Goal: Communication & Community: Participate in discussion

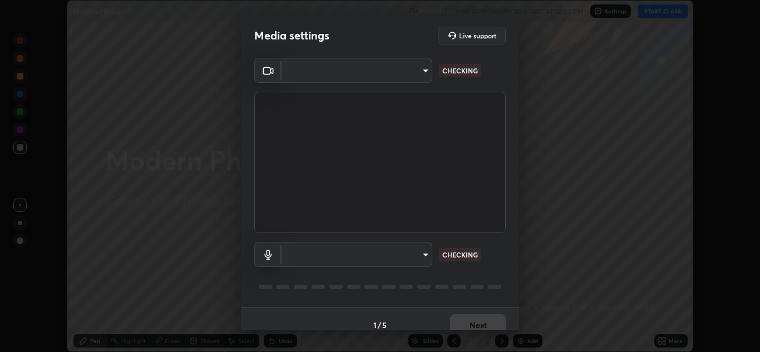
scroll to position [352, 760]
type input "e7f5d75c66a8ec01b6be6c8d9fba877b5f6738b88fd0c20368e9895a02b6f94a"
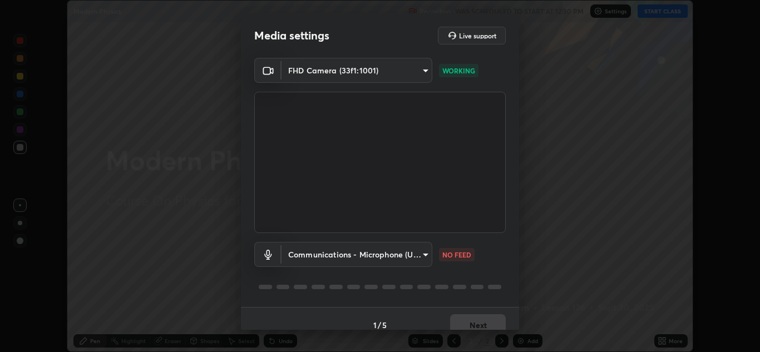
click at [389, 261] on body "Erase all Modern Physics Recording WAS SCHEDULED TO START AT 12:30 PM Settings …" at bounding box center [380, 176] width 760 height 352
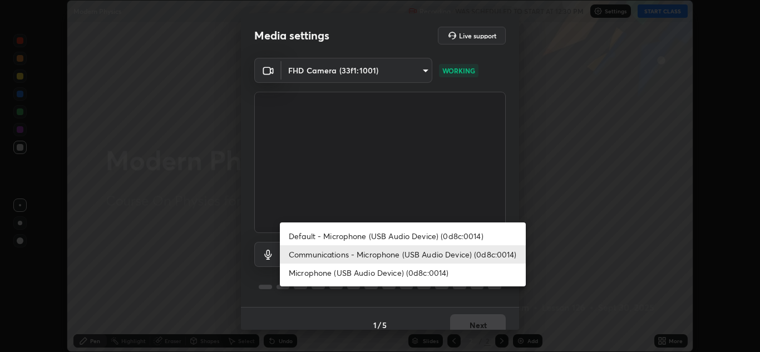
click at [393, 277] on li "Microphone (USB Audio Device) (0d8c:0014)" at bounding box center [403, 273] width 246 height 18
type input "c0ce66c8bbbc50cecfc637ad784d982a6a517474f8015640e1e83654bc784383"
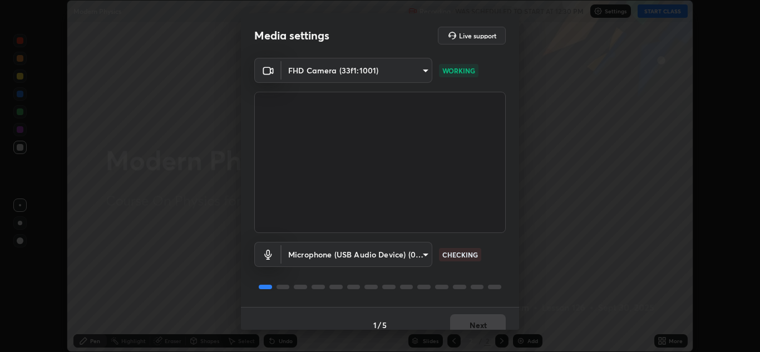
scroll to position [13, 0]
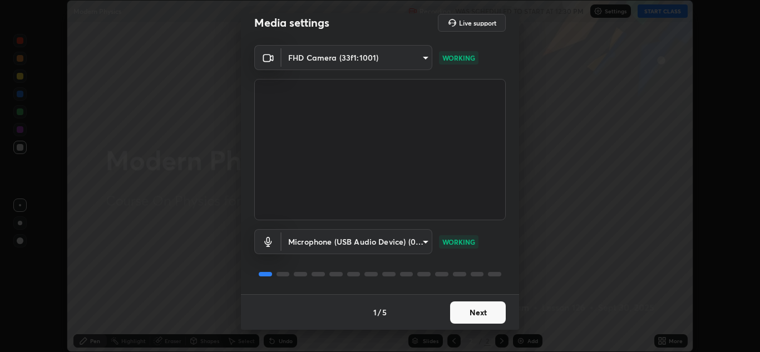
click at [485, 313] on button "Next" at bounding box center [478, 313] width 56 height 22
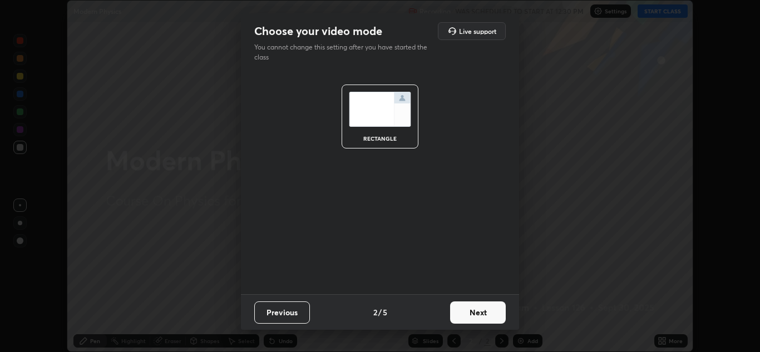
click at [485, 312] on button "Next" at bounding box center [478, 313] width 56 height 22
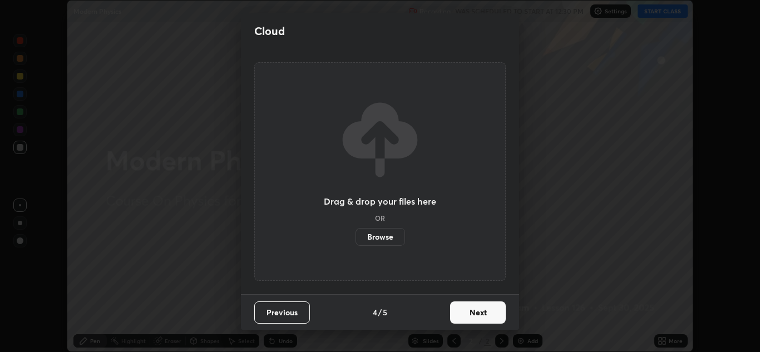
click at [478, 316] on button "Next" at bounding box center [478, 313] width 56 height 22
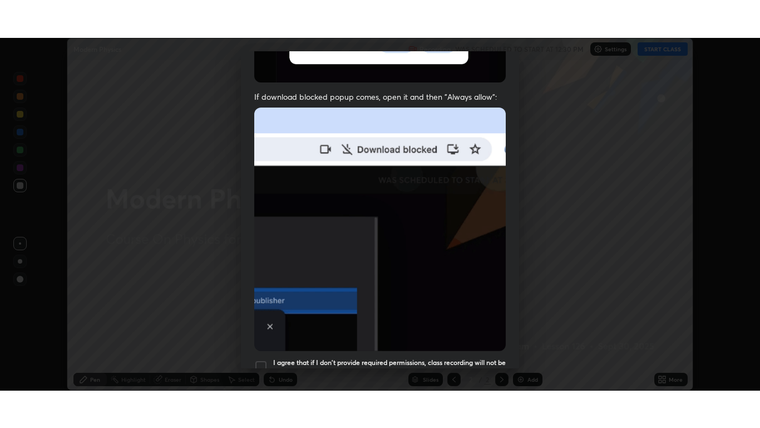
scroll to position [241, 0]
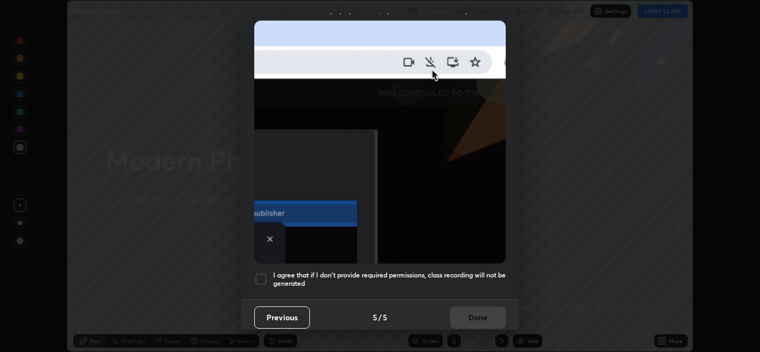
click at [264, 278] on div at bounding box center [260, 279] width 13 height 13
click at [461, 316] on button "Done" at bounding box center [478, 318] width 56 height 22
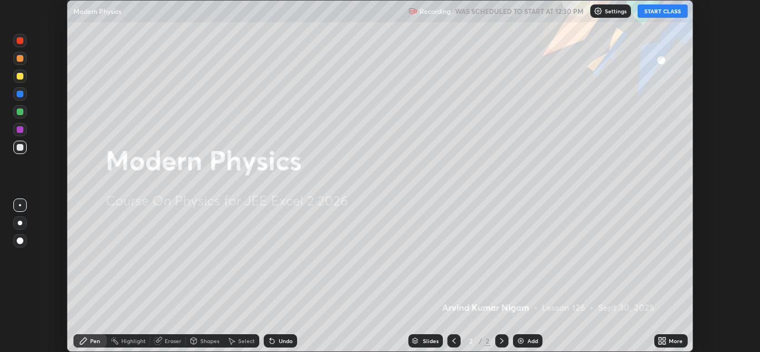
click at [663, 13] on button "START CLASS" at bounding box center [663, 10] width 50 height 13
click at [664, 338] on icon at bounding box center [664, 339] width 3 height 3
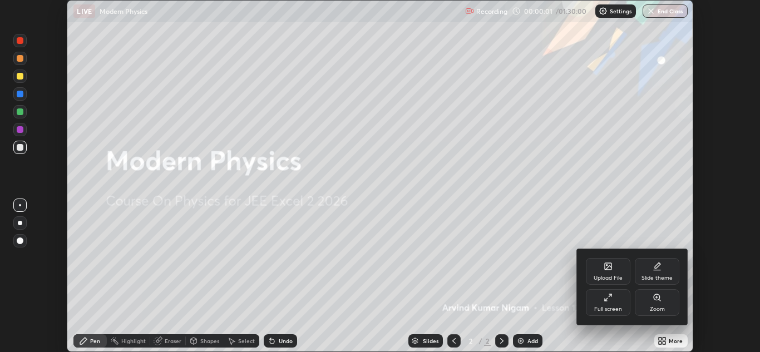
click at [607, 304] on div "Full screen" at bounding box center [608, 303] width 45 height 27
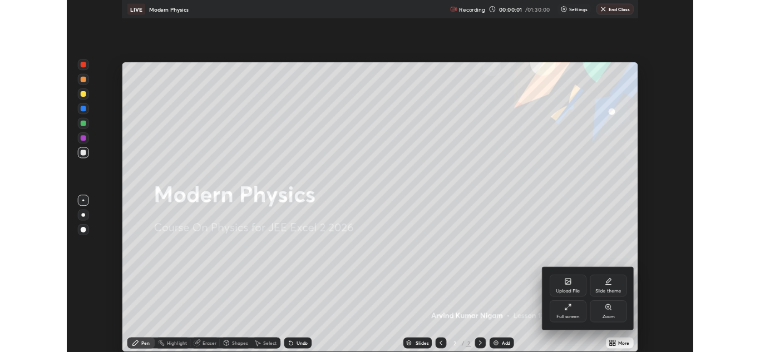
scroll to position [428, 760]
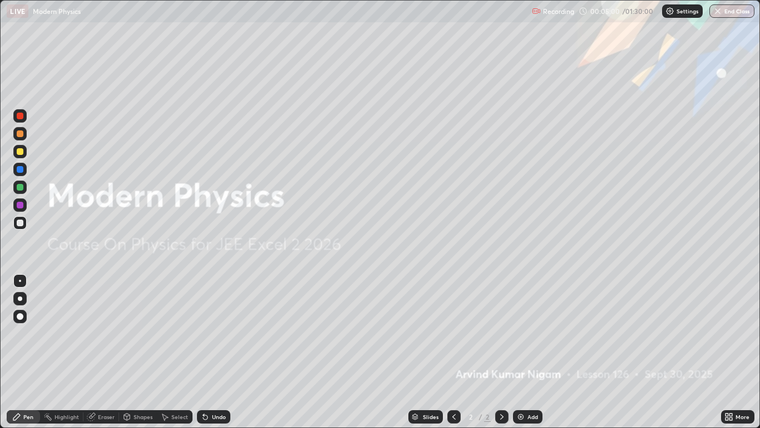
click at [534, 352] on div "Add" at bounding box center [533, 417] width 11 height 6
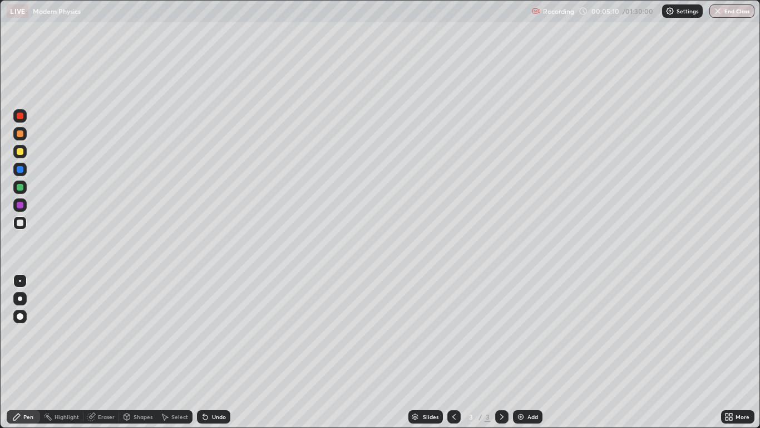
click at [22, 224] on div at bounding box center [20, 222] width 7 height 7
click at [137, 352] on div "Shapes" at bounding box center [143, 417] width 19 height 6
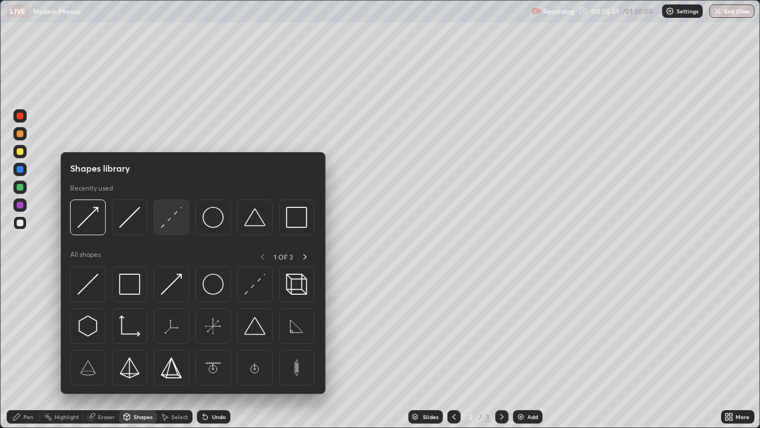
click at [156, 227] on div at bounding box center [172, 217] width 36 height 36
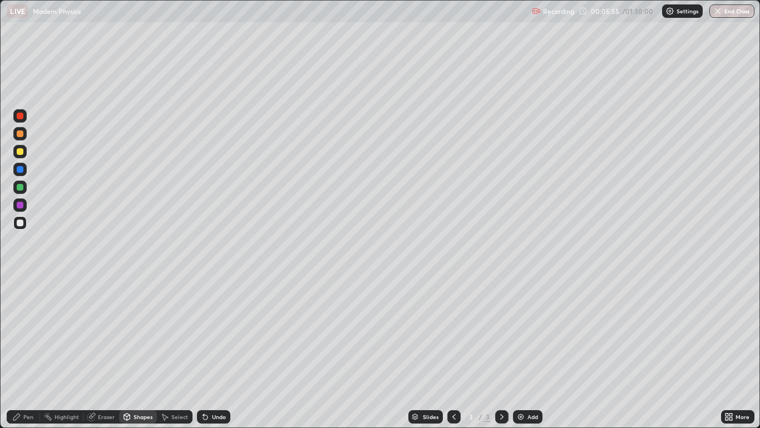
click at [35, 352] on div "Pen" at bounding box center [23, 416] width 33 height 13
click at [223, 352] on div "Undo" at bounding box center [219, 417] width 14 height 6
click at [217, 352] on div "Undo" at bounding box center [219, 417] width 14 height 6
click at [91, 352] on icon at bounding box center [90, 416] width 7 height 7
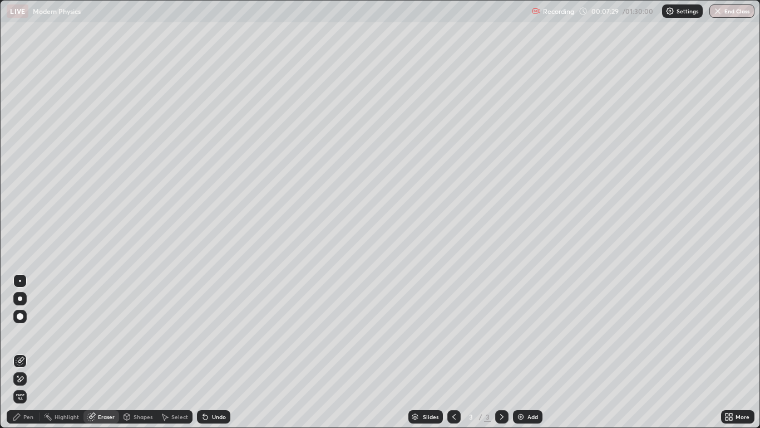
click at [142, 352] on div "Shapes" at bounding box center [143, 417] width 19 height 6
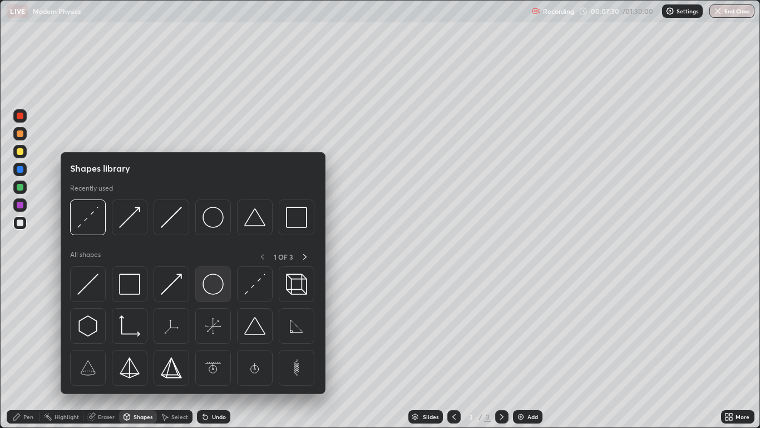
click at [210, 283] on img at bounding box center [213, 283] width 21 height 21
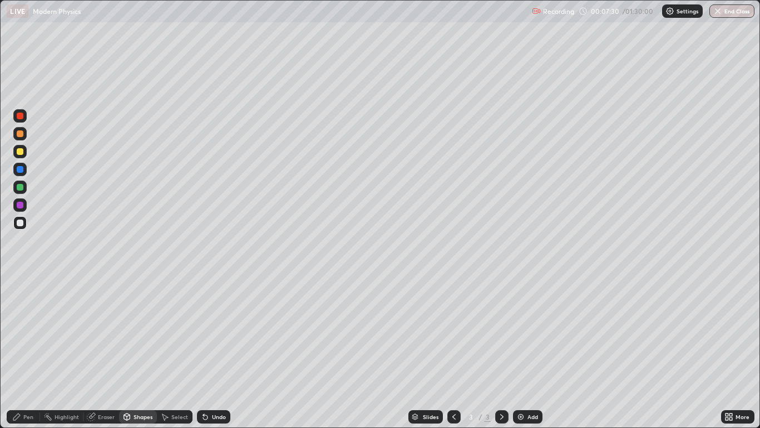
click at [20, 223] on div at bounding box center [20, 222] width 7 height 7
click at [126, 352] on icon at bounding box center [127, 416] width 6 height 2
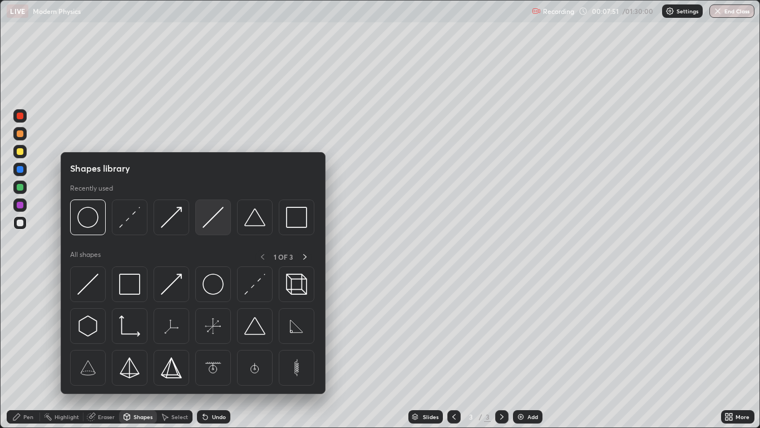
click at [201, 228] on div at bounding box center [213, 217] width 36 height 36
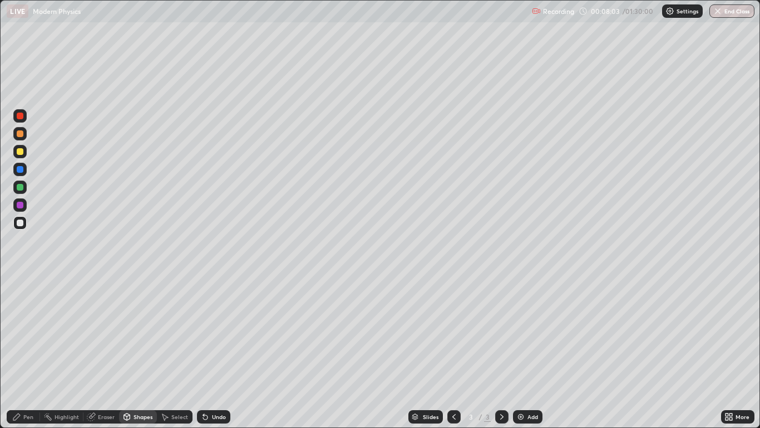
click at [136, 352] on div "Shapes" at bounding box center [143, 417] width 19 height 6
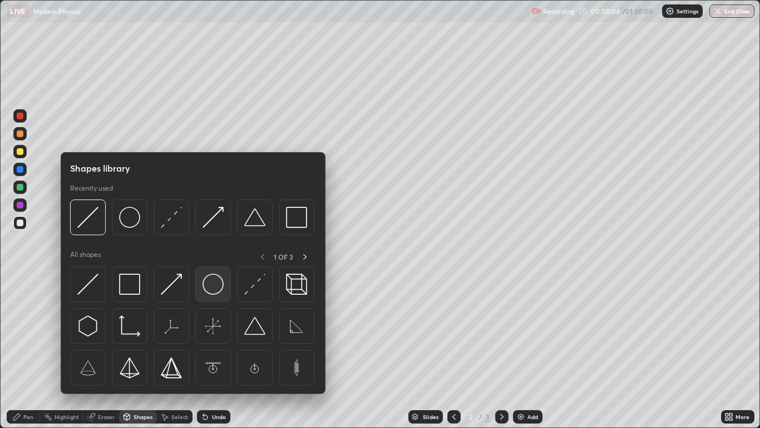
click at [207, 291] on img at bounding box center [213, 283] width 21 height 21
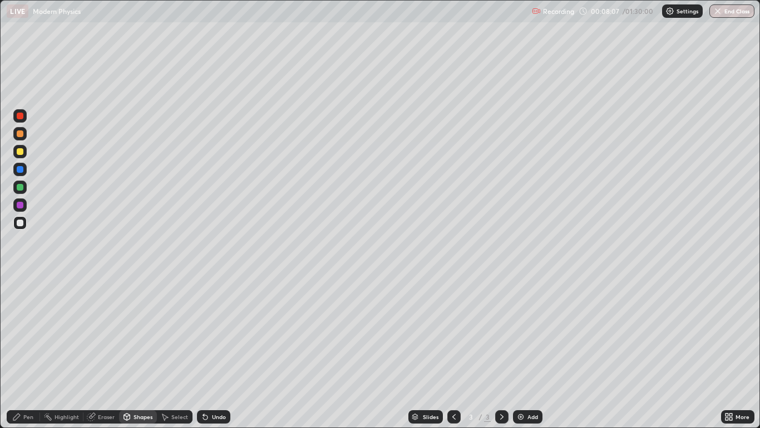
click at [133, 352] on div "Shapes" at bounding box center [138, 416] width 38 height 13
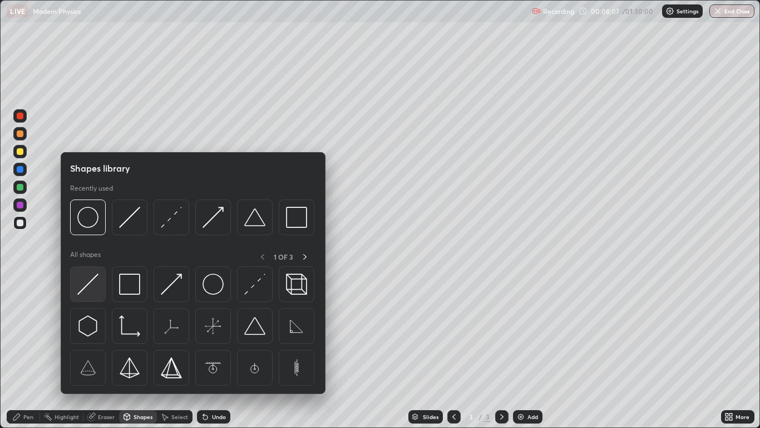
click at [87, 287] on img at bounding box center [87, 283] width 21 height 21
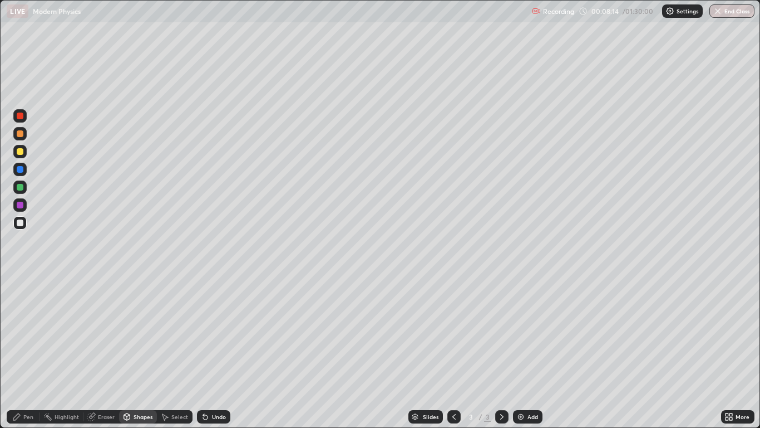
click at [22, 352] on div "Pen" at bounding box center [23, 416] width 33 height 13
click at [521, 352] on img at bounding box center [521, 416] width 9 height 9
click at [452, 352] on icon at bounding box center [454, 416] width 9 height 9
click at [136, 352] on div "Shapes" at bounding box center [143, 417] width 19 height 6
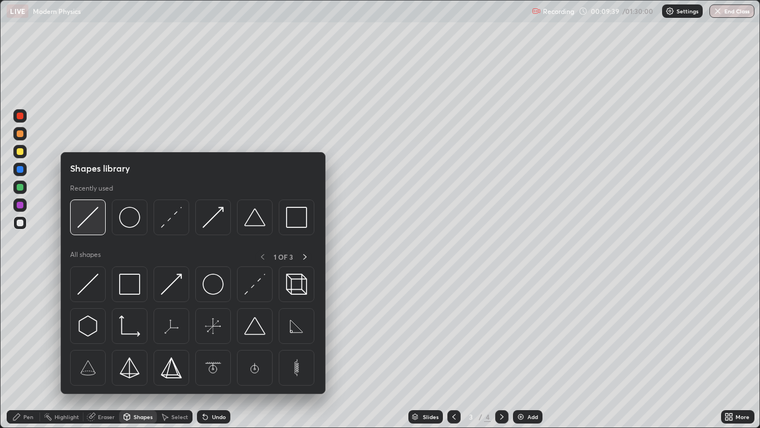
click at [91, 215] on img at bounding box center [87, 217] width 21 height 21
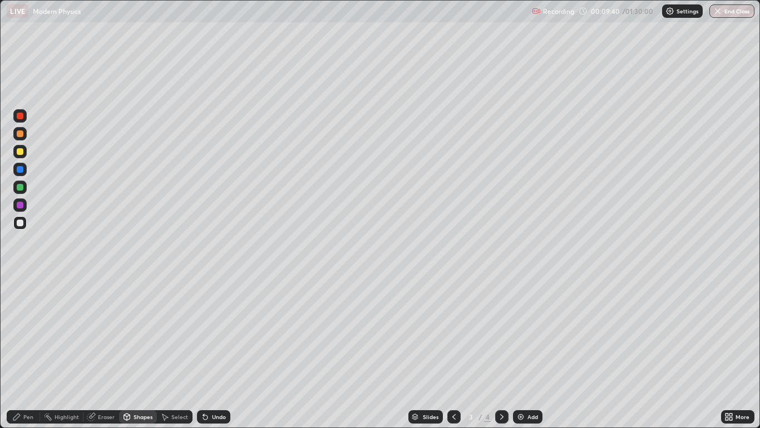
click at [24, 174] on div at bounding box center [19, 169] width 13 height 13
click at [502, 352] on icon at bounding box center [502, 416] width 9 height 9
click at [29, 352] on div "Pen" at bounding box center [28, 417] width 10 height 6
click at [21, 223] on div at bounding box center [20, 222] width 7 height 7
click at [19, 155] on div at bounding box center [19, 151] width 13 height 13
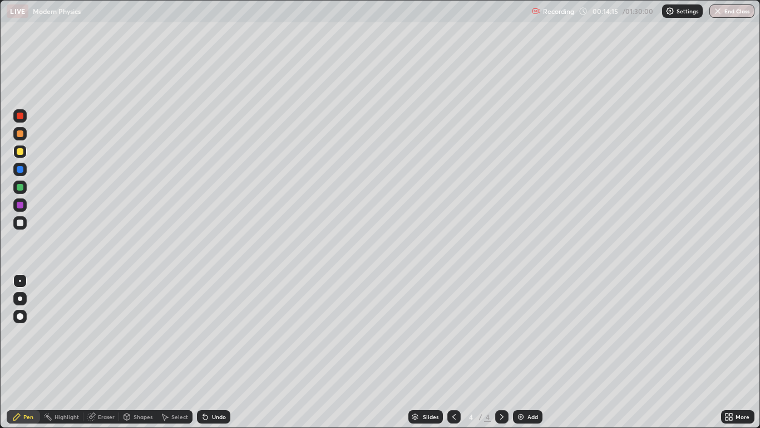
click at [26, 223] on div at bounding box center [19, 222] width 13 height 13
click at [524, 352] on img at bounding box center [521, 416] width 9 height 9
click at [214, 352] on div "Undo" at bounding box center [219, 417] width 14 height 6
click at [213, 352] on div "Undo" at bounding box center [219, 417] width 14 height 6
click at [210, 352] on div "Undo" at bounding box center [213, 416] width 33 height 13
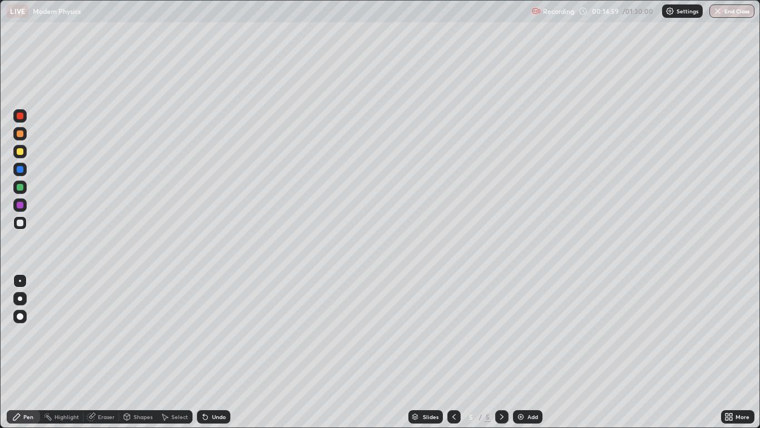
click at [144, 352] on div "Shapes" at bounding box center [143, 417] width 19 height 6
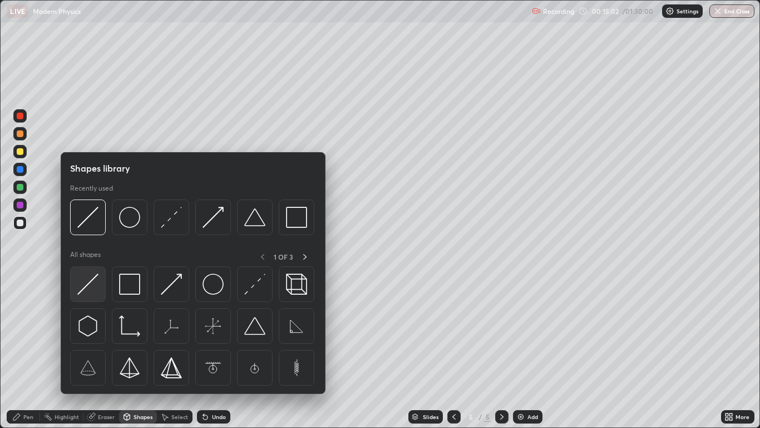
click at [98, 276] on img at bounding box center [87, 283] width 21 height 21
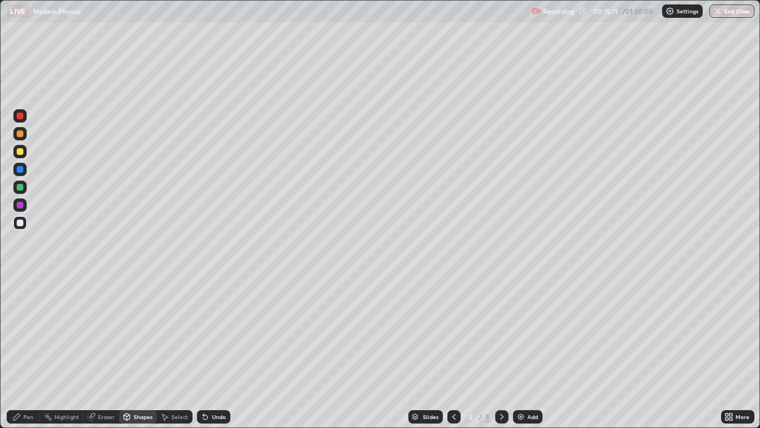
click at [30, 352] on div "Pen" at bounding box center [28, 417] width 10 height 6
click at [19, 169] on div at bounding box center [20, 169] width 7 height 7
click at [137, 352] on div "Shapes" at bounding box center [143, 417] width 19 height 6
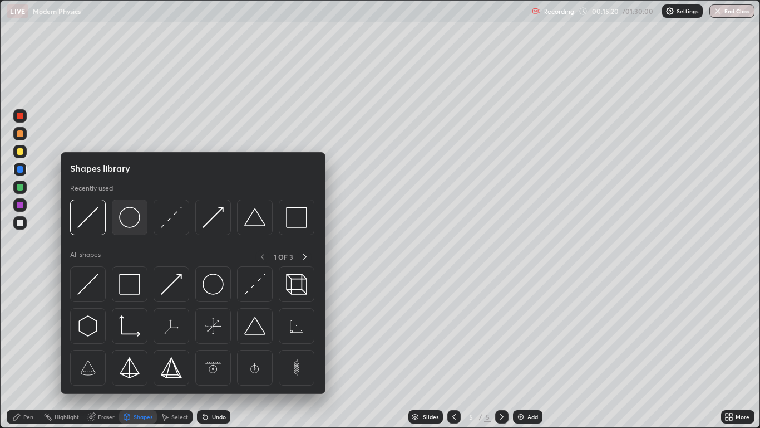
click at [124, 220] on img at bounding box center [129, 217] width 21 height 21
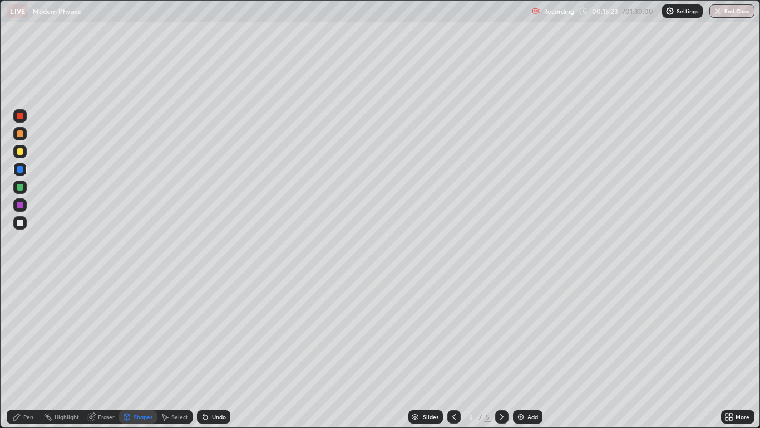
click at [135, 352] on div "Shapes" at bounding box center [143, 417] width 19 height 6
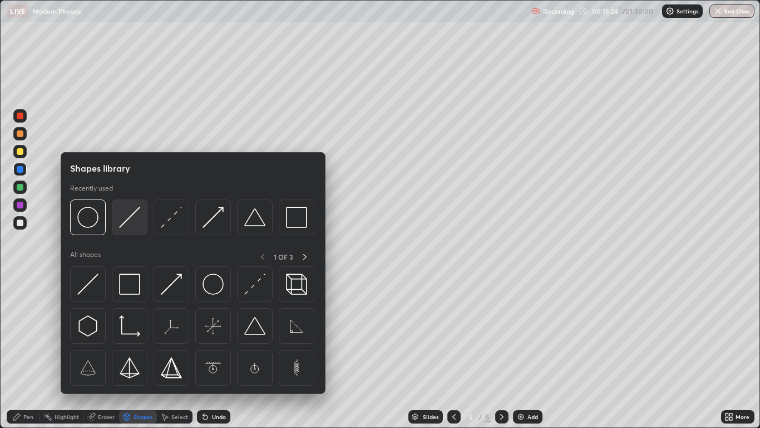
click at [119, 227] on img at bounding box center [129, 217] width 21 height 21
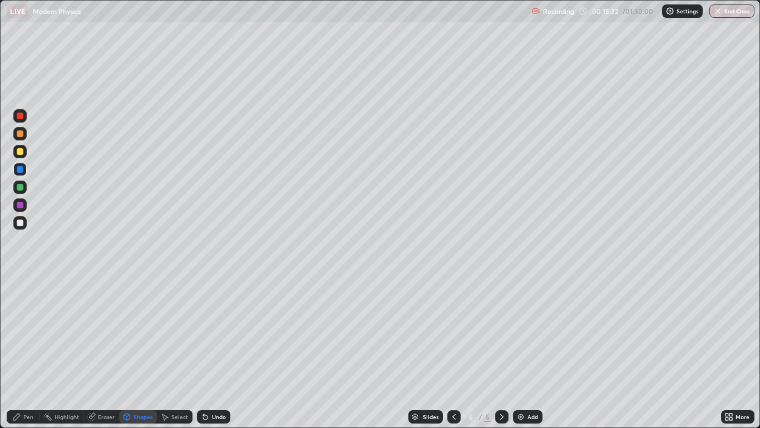
click at [215, 352] on div "Undo" at bounding box center [213, 416] width 33 height 13
click at [214, 352] on div "Undo" at bounding box center [213, 416] width 33 height 13
click at [213, 352] on div "Undo" at bounding box center [219, 417] width 14 height 6
click at [32, 352] on div "Pen" at bounding box center [23, 416] width 33 height 13
click at [19, 224] on div at bounding box center [20, 222] width 7 height 7
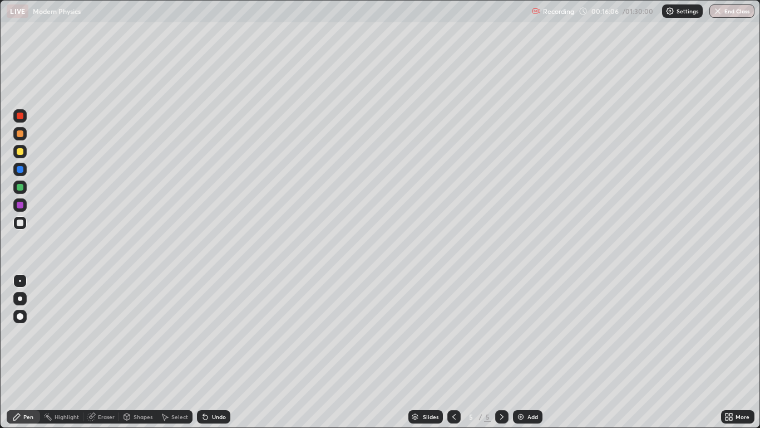
click at [137, 352] on div "Shapes" at bounding box center [143, 417] width 19 height 6
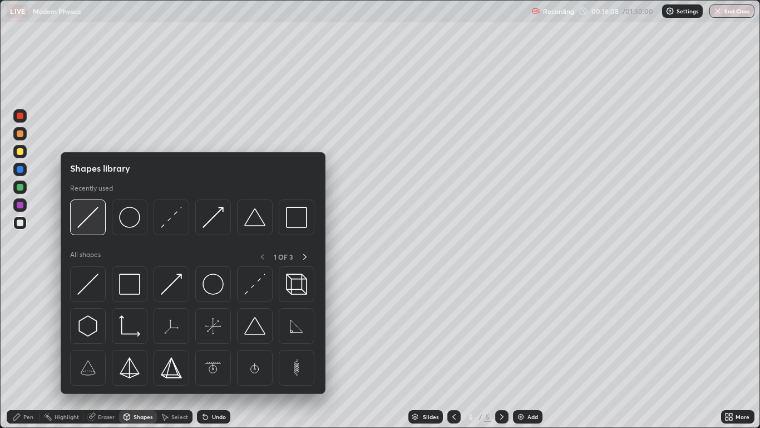
click at [87, 227] on img at bounding box center [87, 217] width 21 height 21
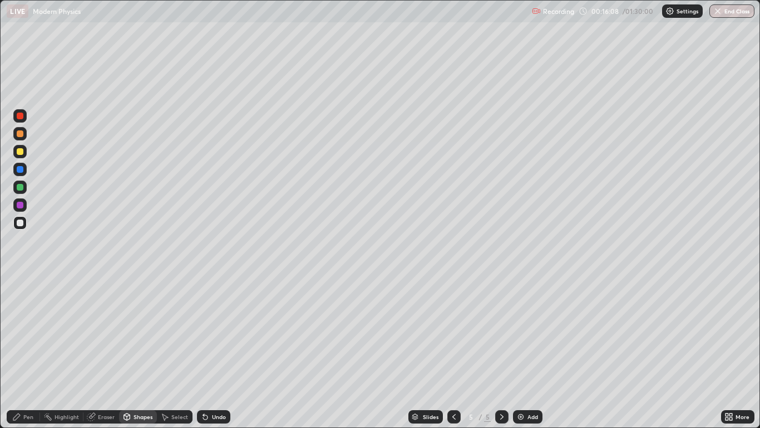
click at [24, 224] on div at bounding box center [19, 222] width 13 height 13
click at [32, 352] on div "Pen" at bounding box center [28, 417] width 10 height 6
click at [22, 175] on div at bounding box center [19, 169] width 13 height 13
click at [454, 352] on icon at bounding box center [454, 416] width 9 height 9
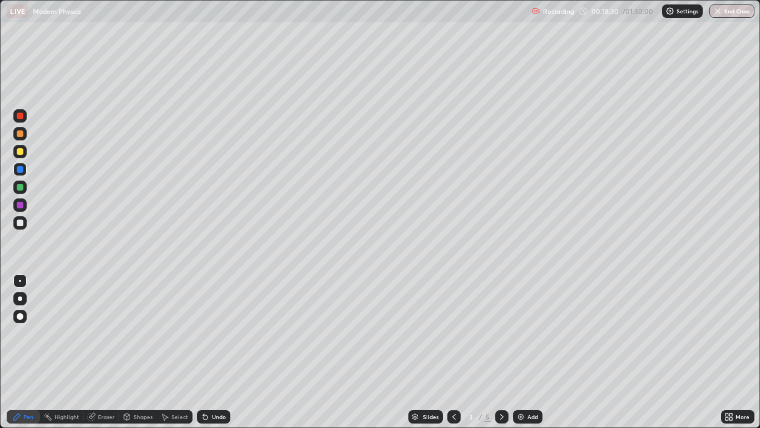
click at [134, 352] on div "Shapes" at bounding box center [143, 417] width 19 height 6
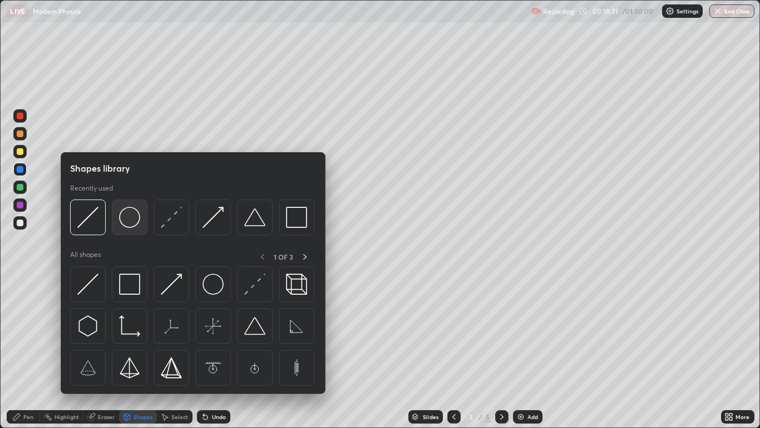
click at [130, 225] on img at bounding box center [129, 217] width 21 height 21
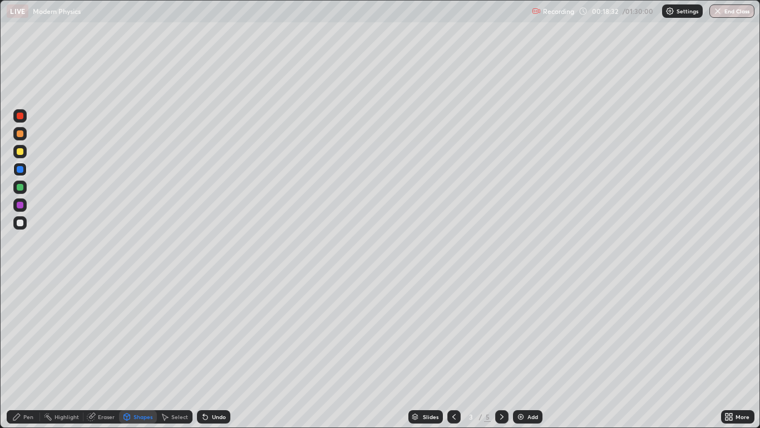
click at [19, 227] on div at bounding box center [19, 222] width 13 height 13
click at [138, 352] on div "Shapes" at bounding box center [143, 417] width 19 height 6
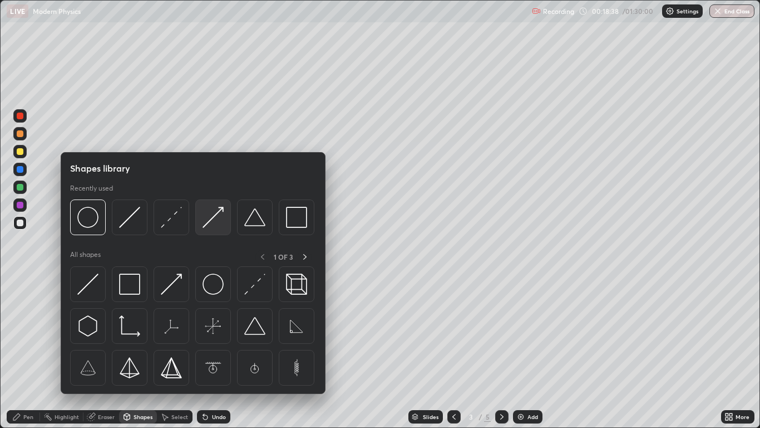
click at [202, 226] on div at bounding box center [213, 217] width 36 height 36
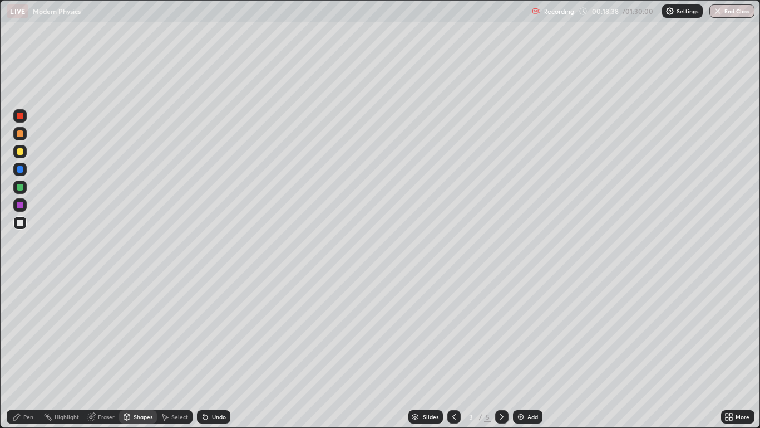
click at [22, 154] on div at bounding box center [20, 151] width 7 height 7
click at [141, 352] on div "Shapes" at bounding box center [143, 417] width 19 height 6
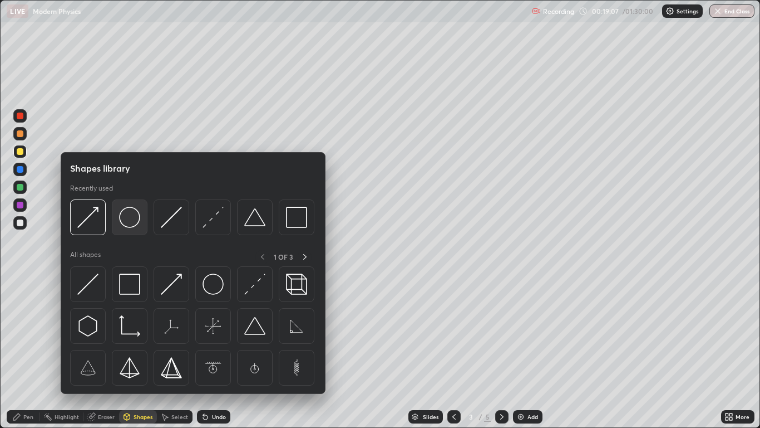
click at [133, 227] on img at bounding box center [129, 217] width 21 height 21
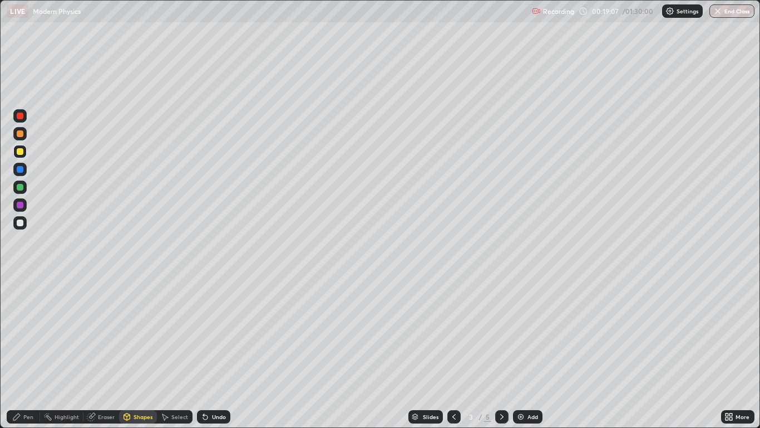
click at [24, 226] on div at bounding box center [19, 222] width 13 height 13
click at [138, 352] on div "Shapes" at bounding box center [143, 417] width 19 height 6
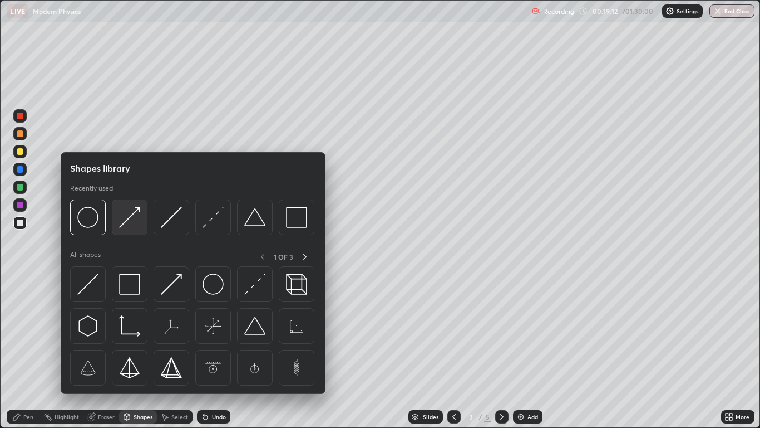
click at [129, 218] on img at bounding box center [129, 217] width 21 height 21
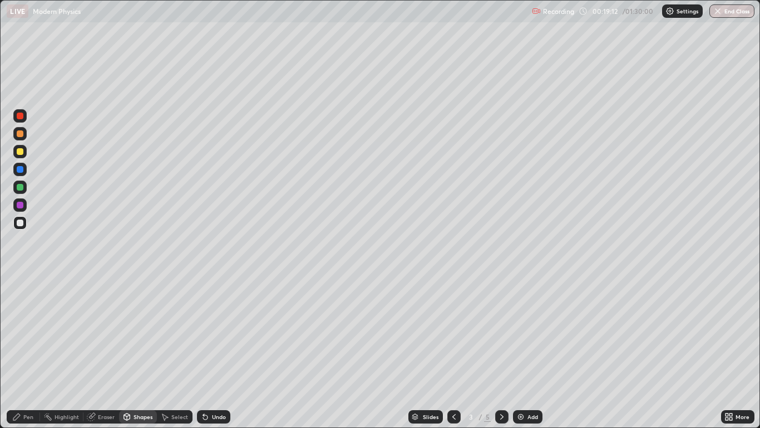
click at [26, 155] on div at bounding box center [19, 151] width 13 height 13
click at [173, 352] on div "Select" at bounding box center [179, 417] width 17 height 6
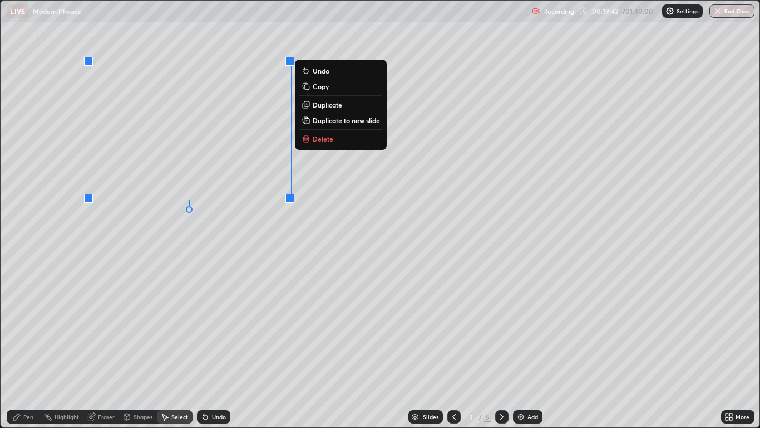
click at [210, 352] on div "Undo" at bounding box center [213, 416] width 33 height 13
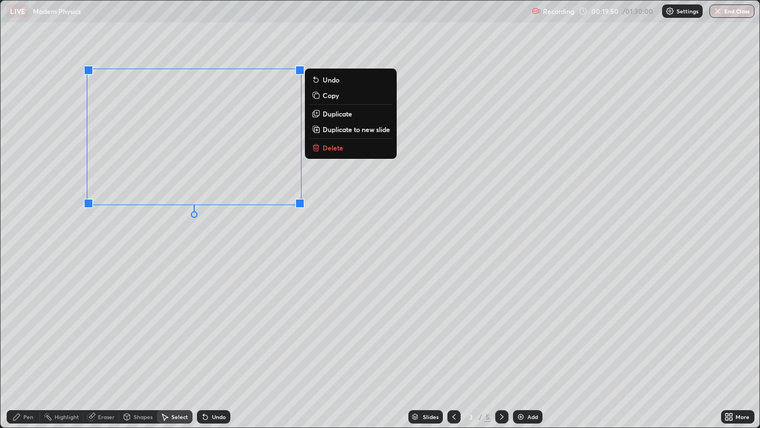
click at [28, 352] on div "Pen" at bounding box center [28, 417] width 10 height 6
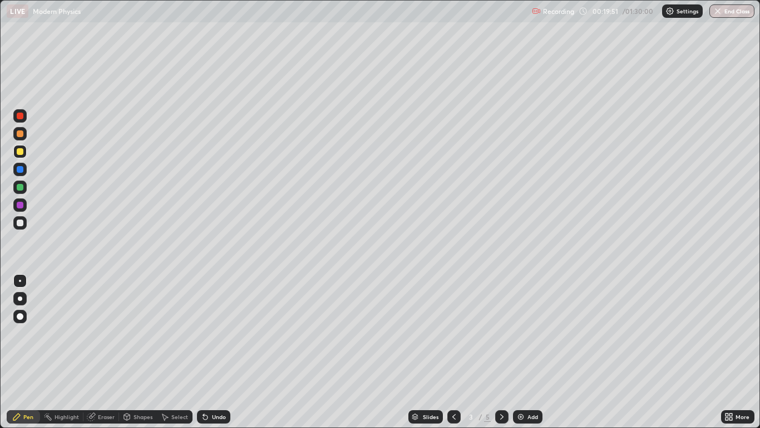
click at [18, 219] on div at bounding box center [20, 222] width 7 height 7
click at [75, 352] on div "Highlight" at bounding box center [67, 417] width 24 height 6
click at [30, 352] on div "Pen" at bounding box center [28, 417] width 10 height 6
click at [21, 173] on div at bounding box center [19, 169] width 13 height 13
click at [135, 352] on div "Shapes" at bounding box center [143, 417] width 19 height 6
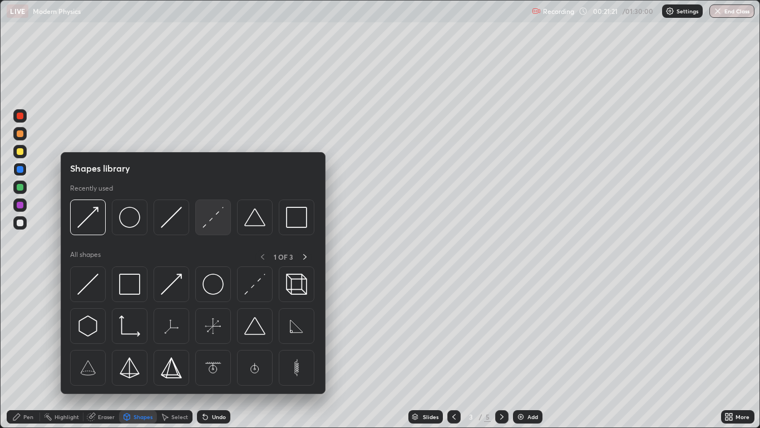
click at [206, 224] on img at bounding box center [213, 217] width 21 height 21
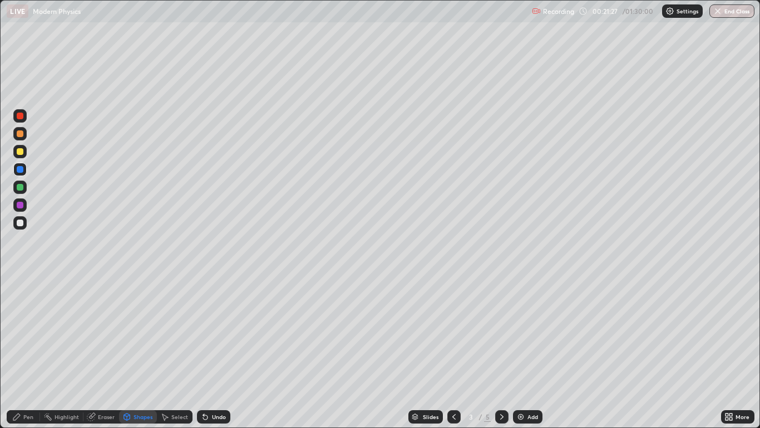
click at [31, 352] on div "Pen" at bounding box center [28, 417] width 10 height 6
click at [22, 189] on div at bounding box center [20, 187] width 7 height 7
click at [217, 352] on div "Undo" at bounding box center [219, 417] width 14 height 6
click at [217, 352] on div "Undo" at bounding box center [213, 416] width 33 height 13
click at [501, 352] on icon at bounding box center [502, 416] width 9 height 9
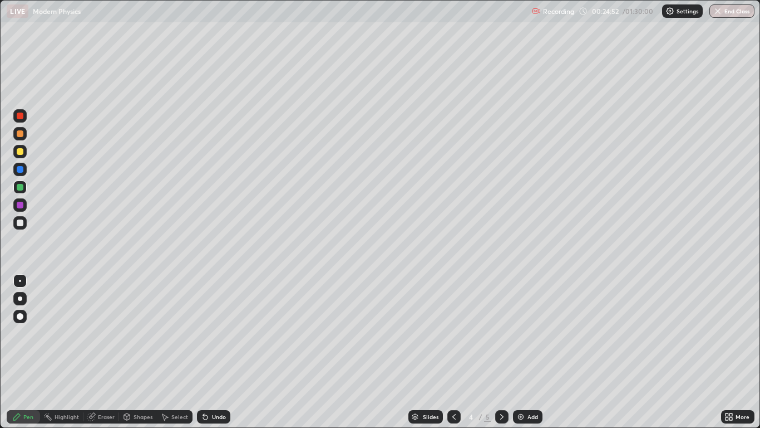
click at [169, 352] on div "Select" at bounding box center [175, 416] width 36 height 13
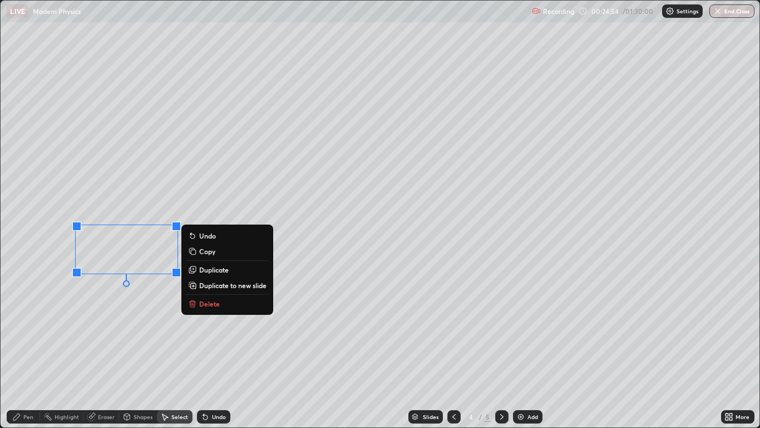
click at [194, 253] on rect at bounding box center [193, 252] width 5 height 5
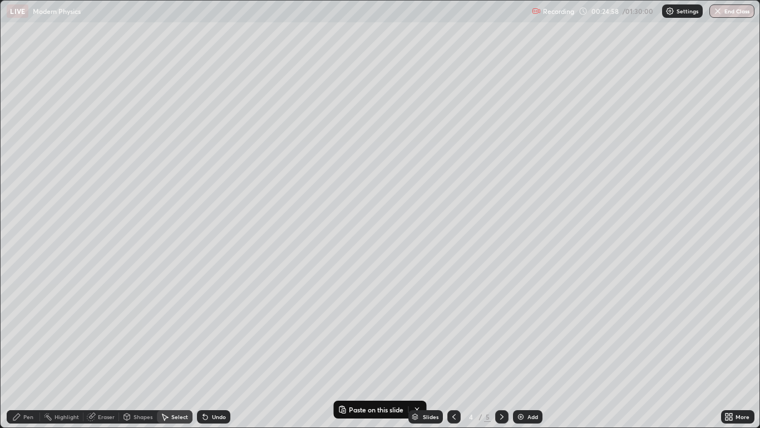
click at [454, 352] on icon at bounding box center [454, 416] width 9 height 9
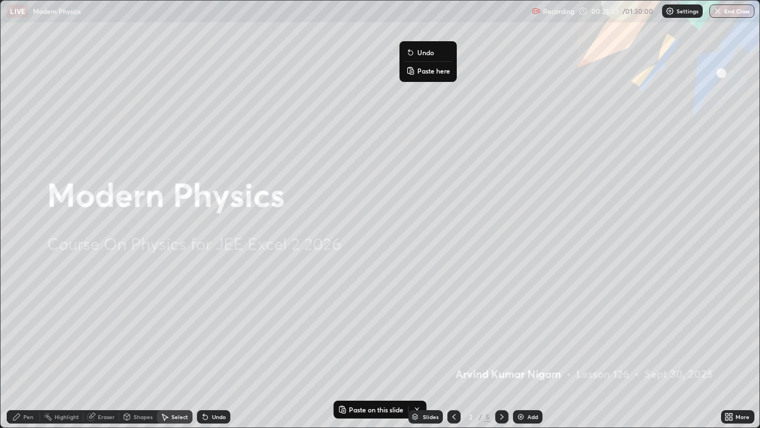
click at [418, 68] on p "Paste here" at bounding box center [434, 70] width 33 height 9
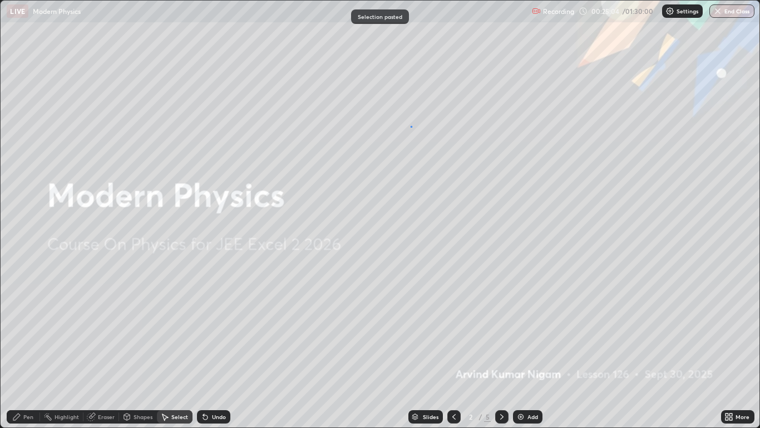
click at [411, 126] on div "0 ° Undo Copy Paste here Duplicate Duplicate to new slide Delete" at bounding box center [380, 214] width 759 height 426
click at [727, 352] on icon at bounding box center [727, 418] width 3 height 3
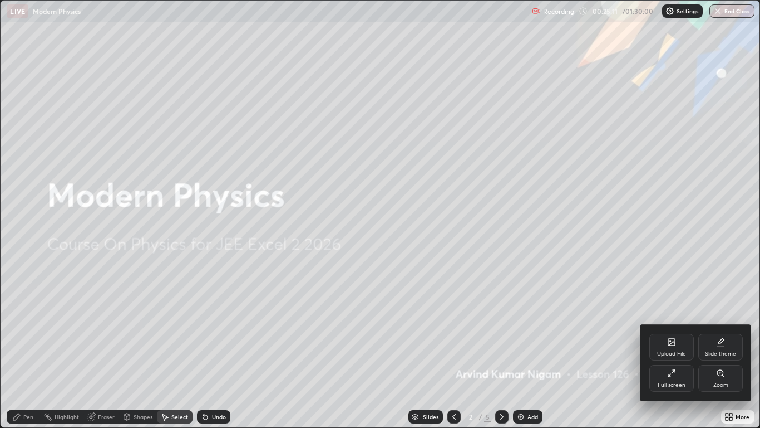
click at [671, 352] on div "Full screen" at bounding box center [672, 378] width 45 height 27
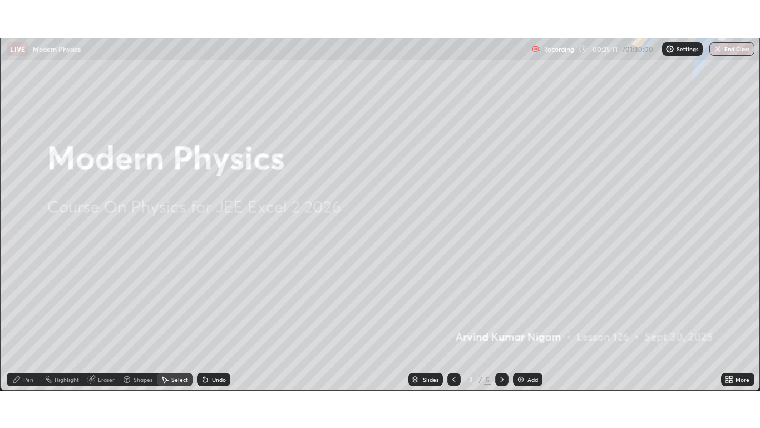
scroll to position [55321, 54913]
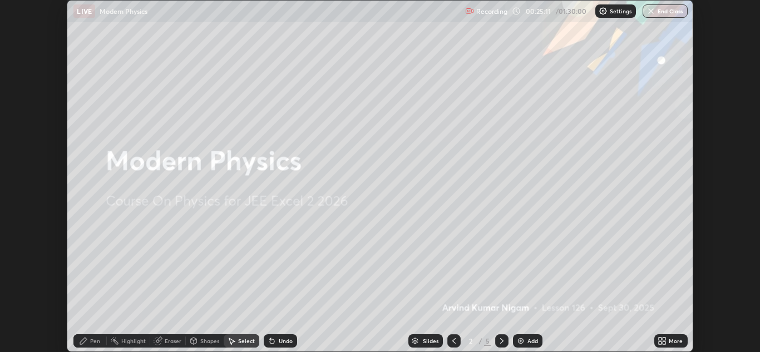
click at [665, 341] on icon at bounding box center [664, 339] width 3 height 3
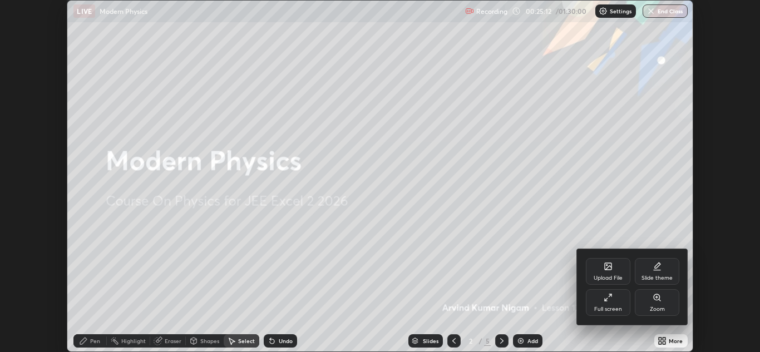
click at [613, 310] on div "Full screen" at bounding box center [609, 310] width 28 height 6
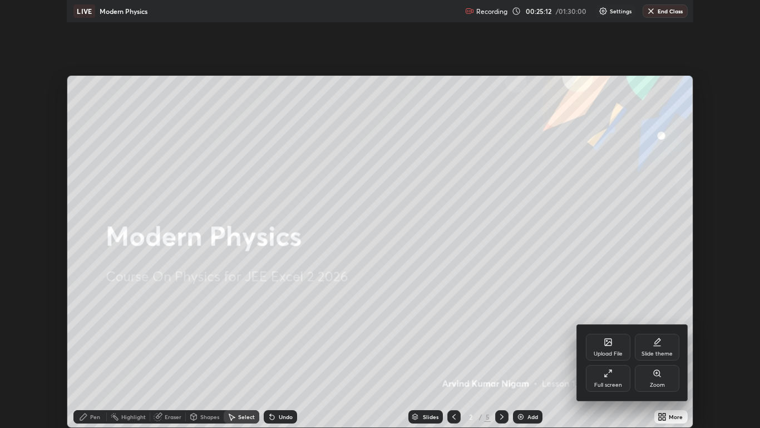
scroll to position [428, 760]
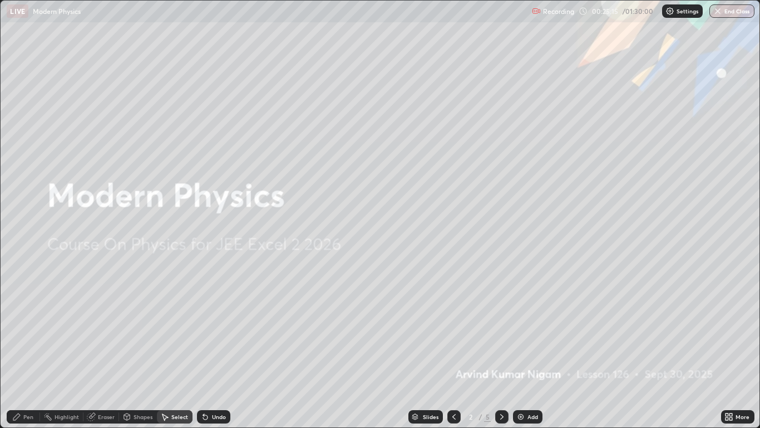
click at [27, 352] on div "Pen" at bounding box center [28, 417] width 10 height 6
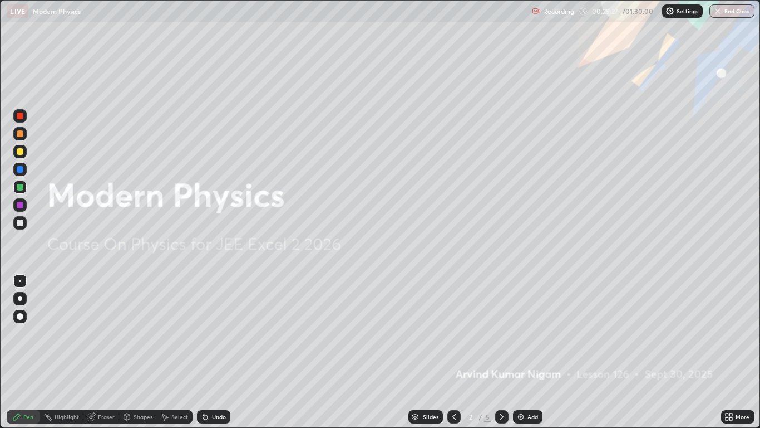
click at [18, 225] on div at bounding box center [20, 222] width 7 height 7
click at [217, 352] on div "Undo" at bounding box center [213, 416] width 33 height 13
click at [214, 352] on div "Undo" at bounding box center [219, 417] width 14 height 6
click at [209, 352] on div "Undo" at bounding box center [213, 416] width 33 height 13
click at [203, 352] on icon at bounding box center [203, 414] width 1 height 1
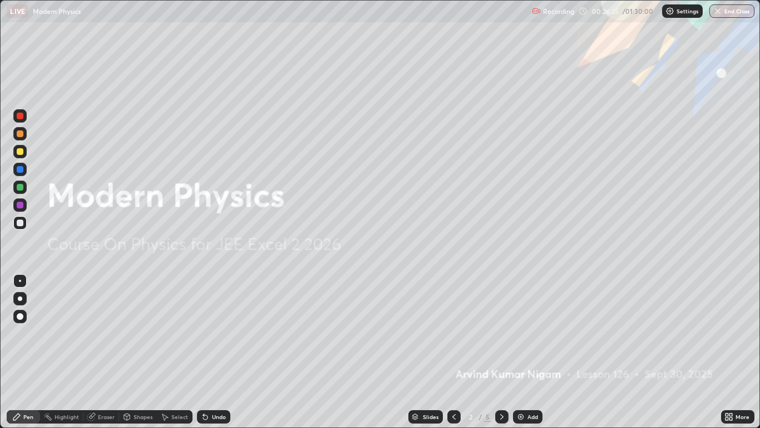
click at [203, 352] on icon at bounding box center [203, 414] width 1 height 1
click at [202, 352] on icon at bounding box center [205, 416] width 9 height 9
click at [20, 152] on div at bounding box center [20, 151] width 7 height 7
click at [22, 221] on div at bounding box center [20, 222] width 7 height 7
click at [504, 352] on icon at bounding box center [502, 416] width 9 height 9
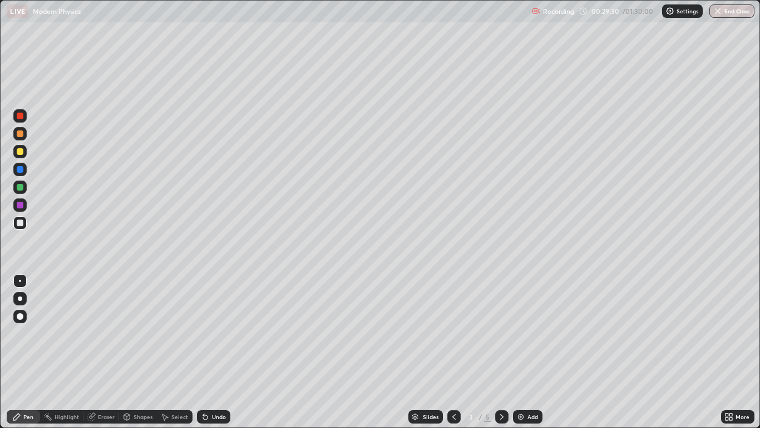
click at [454, 352] on icon at bounding box center [454, 416] width 9 height 9
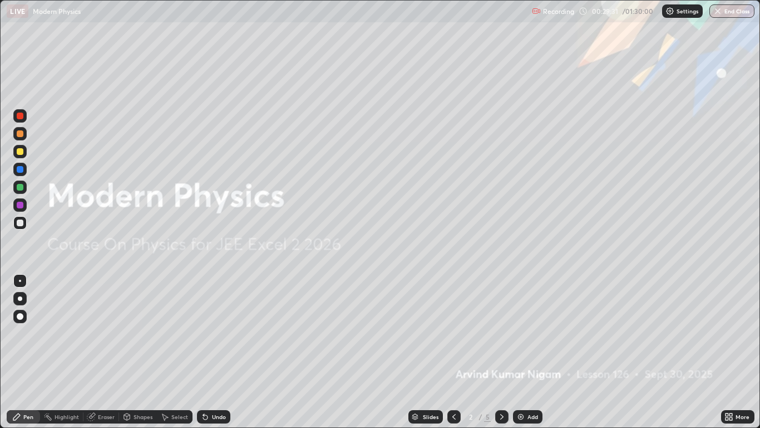
click at [522, 352] on img at bounding box center [521, 416] width 9 height 9
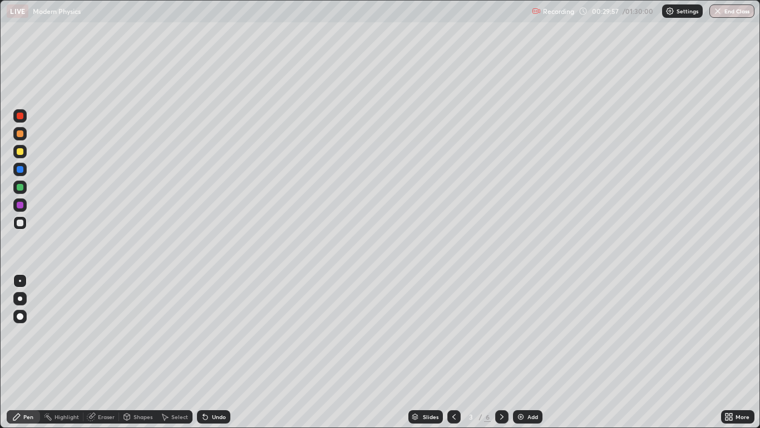
click at [21, 153] on div at bounding box center [20, 151] width 7 height 7
click at [219, 352] on div "Undo" at bounding box center [219, 417] width 14 height 6
click at [502, 352] on icon at bounding box center [502, 416] width 9 height 9
click at [107, 352] on div "Eraser" at bounding box center [106, 417] width 17 height 6
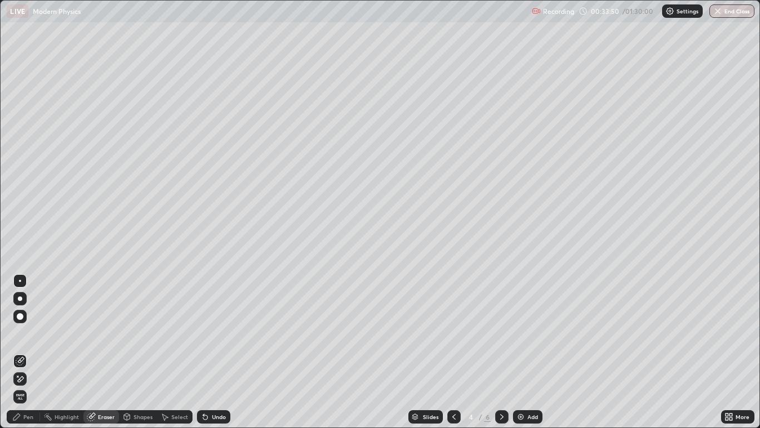
click at [30, 352] on div "Pen" at bounding box center [28, 417] width 10 height 6
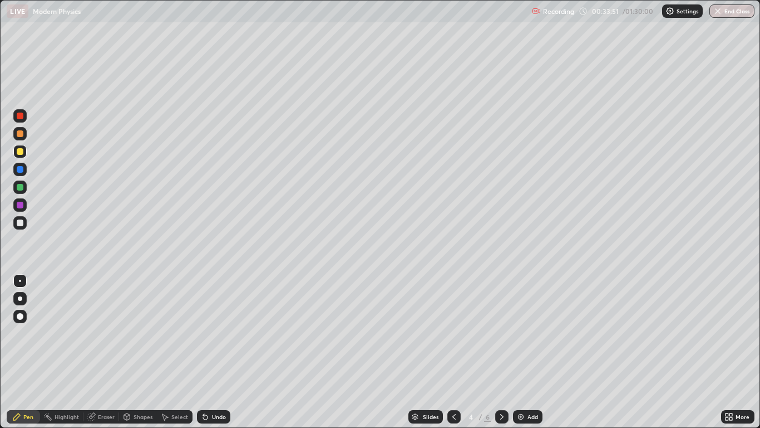
click at [21, 223] on div at bounding box center [20, 222] width 7 height 7
click at [20, 224] on div at bounding box center [20, 222] width 7 height 7
click at [23, 151] on div at bounding box center [20, 151] width 7 height 7
click at [502, 352] on icon at bounding box center [502, 416] width 9 height 9
click at [454, 352] on icon at bounding box center [454, 416] width 9 height 9
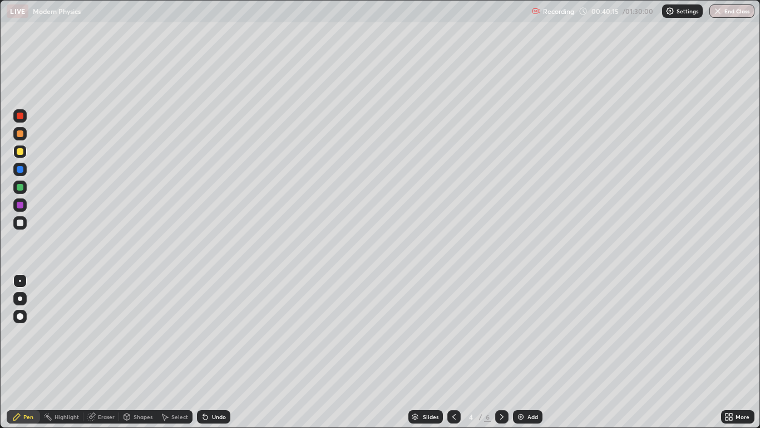
click at [502, 352] on icon at bounding box center [502, 416] width 9 height 9
click at [454, 352] on icon at bounding box center [454, 416] width 9 height 9
click at [456, 352] on icon at bounding box center [454, 416] width 9 height 9
click at [454, 352] on icon at bounding box center [454, 416] width 9 height 9
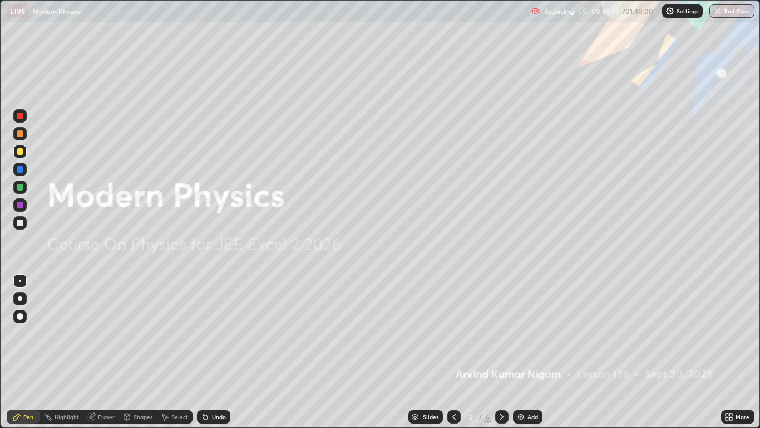
click at [502, 352] on icon at bounding box center [502, 416] width 9 height 9
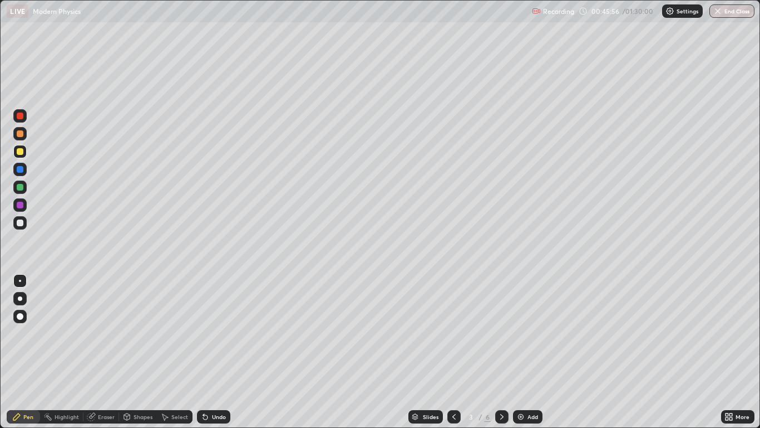
click at [502, 352] on icon at bounding box center [502, 416] width 9 height 9
click at [508, 352] on div at bounding box center [501, 416] width 13 height 13
click at [532, 352] on div "Add" at bounding box center [533, 417] width 11 height 6
click at [21, 225] on div at bounding box center [20, 222] width 7 height 7
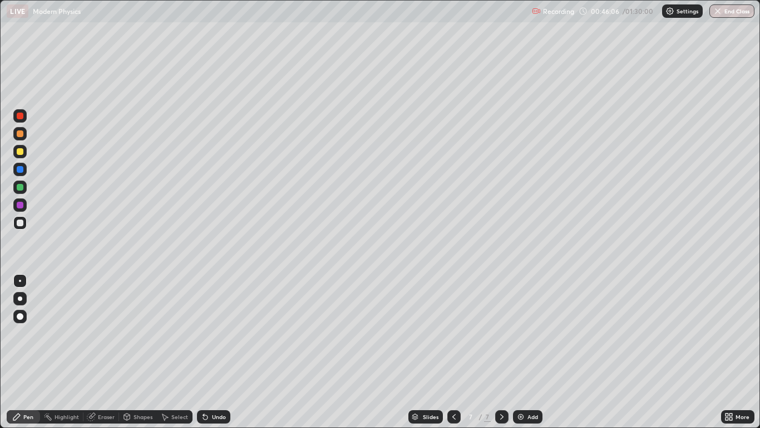
click at [210, 352] on div "Undo" at bounding box center [213, 416] width 33 height 13
click at [132, 352] on div "Shapes" at bounding box center [138, 416] width 38 height 13
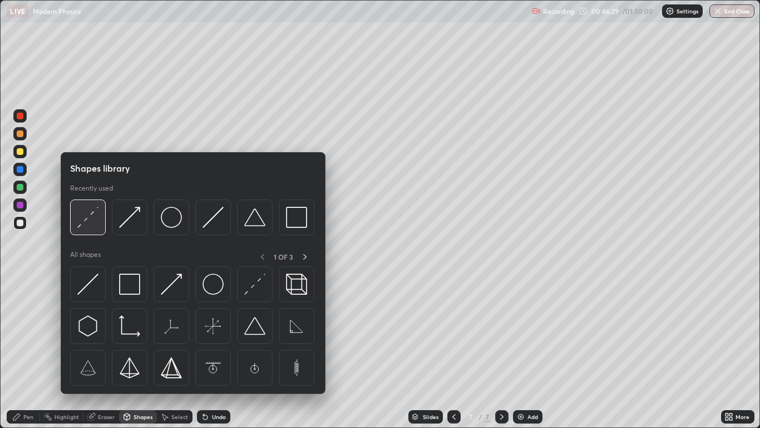
click at [86, 222] on img at bounding box center [87, 217] width 21 height 21
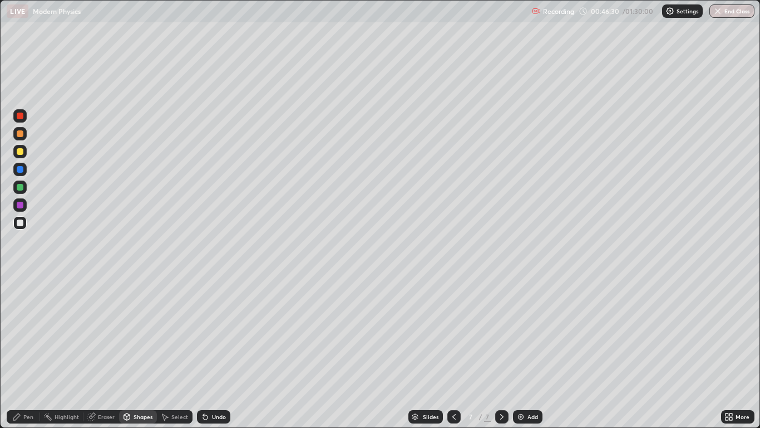
click at [21, 223] on div at bounding box center [20, 222] width 7 height 7
click at [212, 352] on div "Undo" at bounding box center [219, 417] width 14 height 6
click at [32, 352] on div "Pen" at bounding box center [28, 417] width 10 height 6
click at [20, 220] on div at bounding box center [20, 222] width 7 height 7
click at [132, 352] on div "Shapes" at bounding box center [138, 416] width 38 height 13
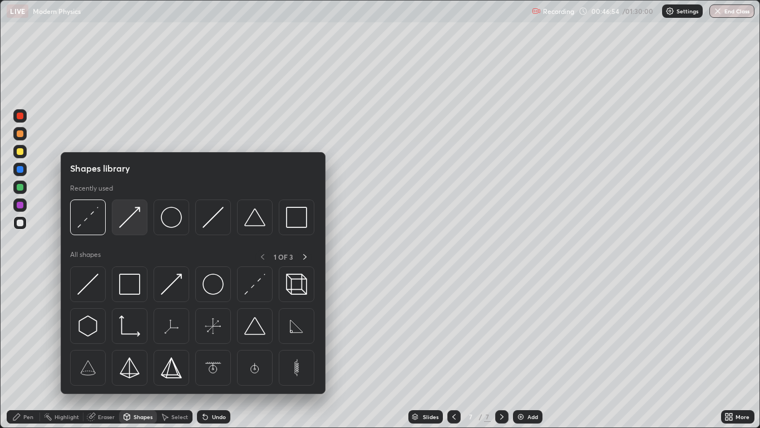
click at [120, 225] on img at bounding box center [129, 217] width 21 height 21
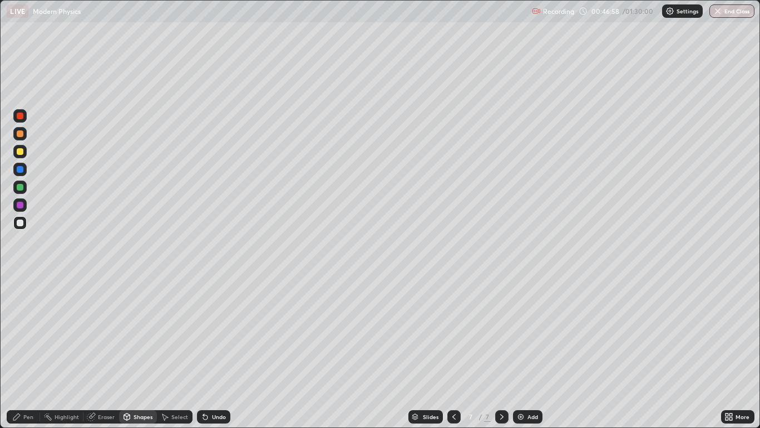
click at [29, 352] on div "Pen" at bounding box center [28, 417] width 10 height 6
click at [133, 352] on div "Shapes" at bounding box center [138, 416] width 38 height 13
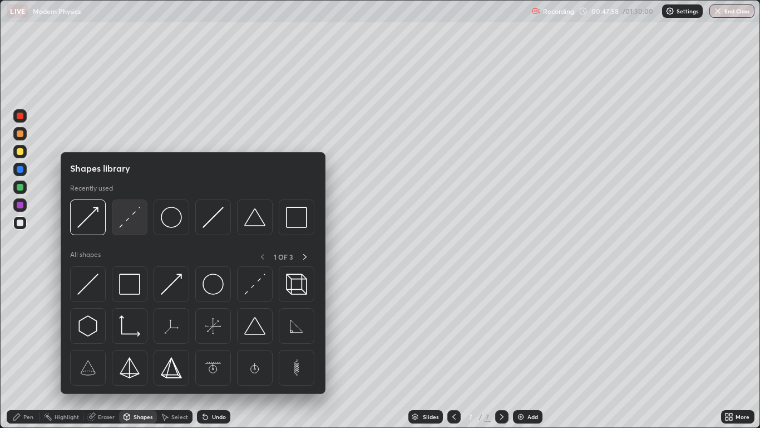
click at [120, 229] on div at bounding box center [130, 217] width 36 height 36
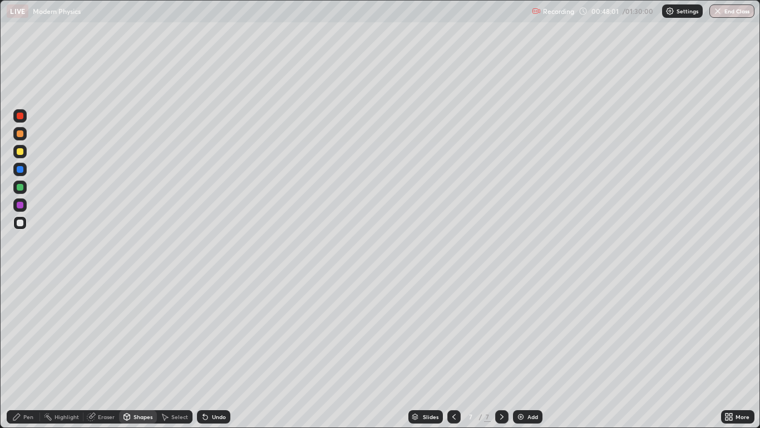
click at [20, 171] on div at bounding box center [20, 169] width 7 height 7
click at [206, 352] on icon at bounding box center [205, 416] width 9 height 9
click at [210, 352] on div "Undo" at bounding box center [213, 416] width 33 height 13
click at [28, 352] on div "Pen" at bounding box center [28, 417] width 10 height 6
click at [214, 352] on div "Undo" at bounding box center [219, 417] width 14 height 6
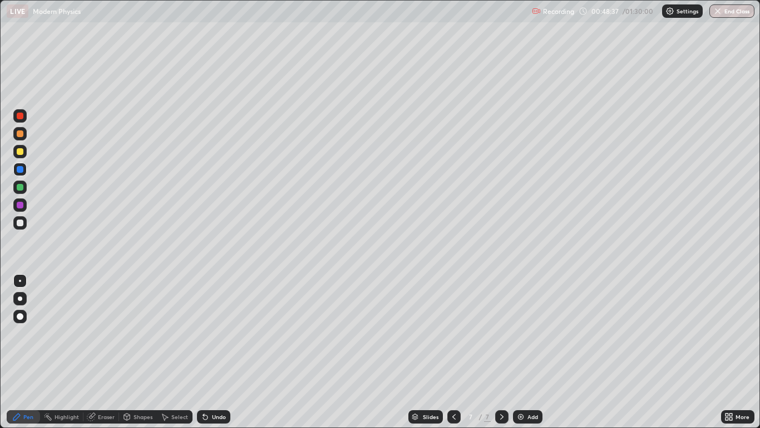
click at [22, 224] on div at bounding box center [20, 222] width 7 height 7
click at [135, 352] on div "Shapes" at bounding box center [143, 417] width 19 height 6
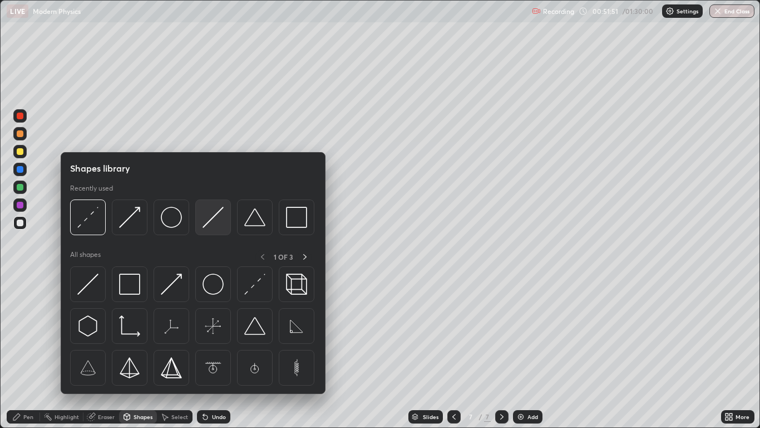
click at [198, 229] on div at bounding box center [213, 217] width 36 height 36
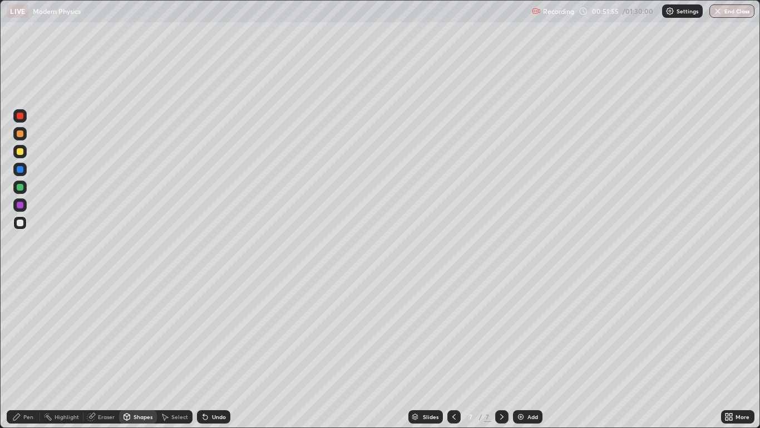
click at [141, 352] on div "Shapes" at bounding box center [138, 416] width 38 height 13
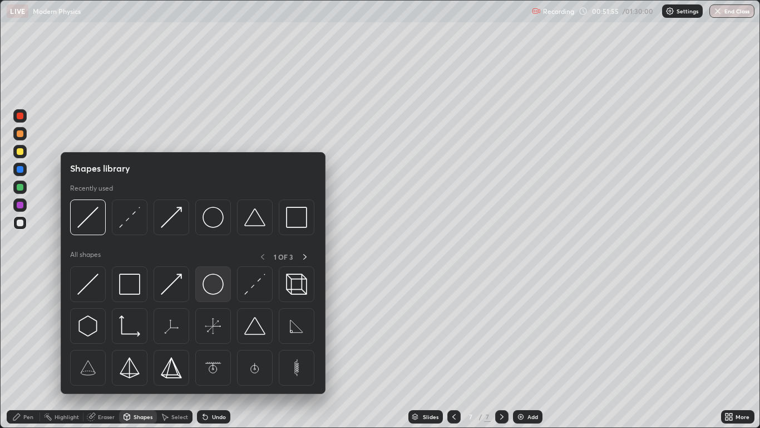
click at [211, 279] on img at bounding box center [213, 283] width 21 height 21
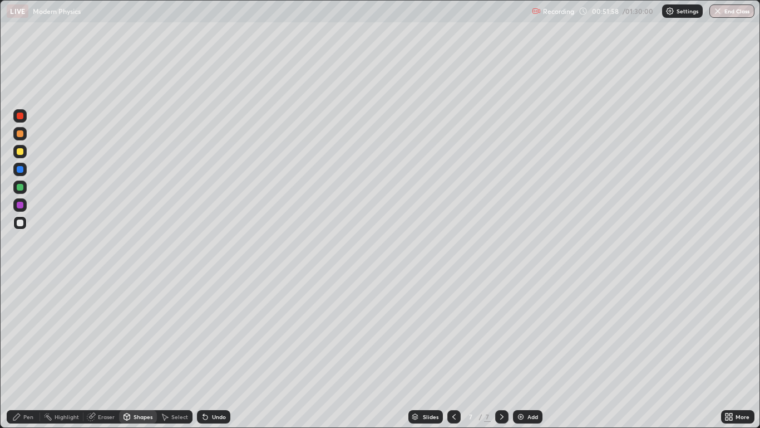
click at [37, 352] on div "Pen" at bounding box center [23, 416] width 33 height 13
click at [458, 352] on div at bounding box center [454, 416] width 13 height 13
click at [457, 352] on div at bounding box center [454, 416] width 13 height 13
click at [454, 352] on icon at bounding box center [454, 416] width 9 height 9
click at [507, 352] on div at bounding box center [501, 416] width 13 height 13
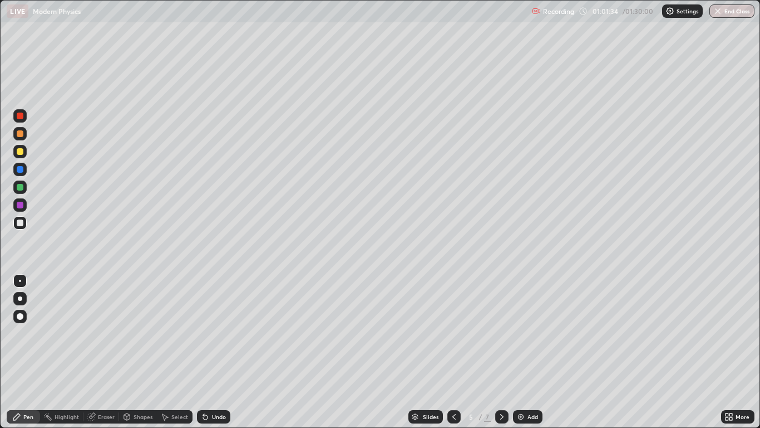
click at [503, 352] on div at bounding box center [501, 416] width 13 height 22
click at [503, 352] on icon at bounding box center [502, 416] width 9 height 9
click at [531, 352] on div "Add" at bounding box center [533, 417] width 11 height 6
click at [24, 227] on div at bounding box center [19, 222] width 13 height 13
click at [134, 352] on div "Shapes" at bounding box center [143, 417] width 19 height 6
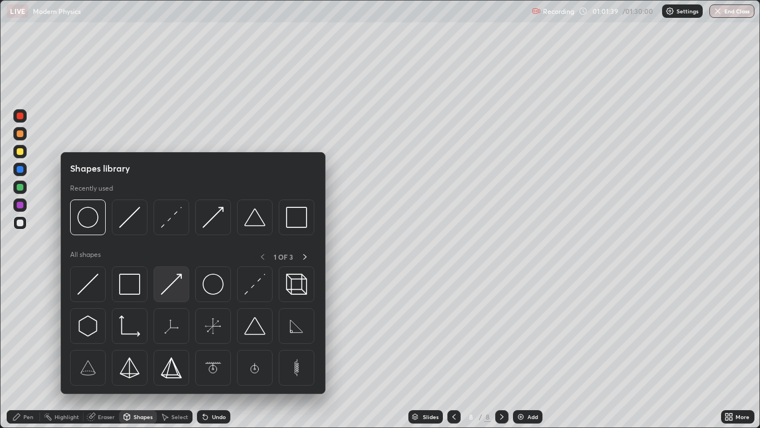
click at [161, 291] on img at bounding box center [171, 283] width 21 height 21
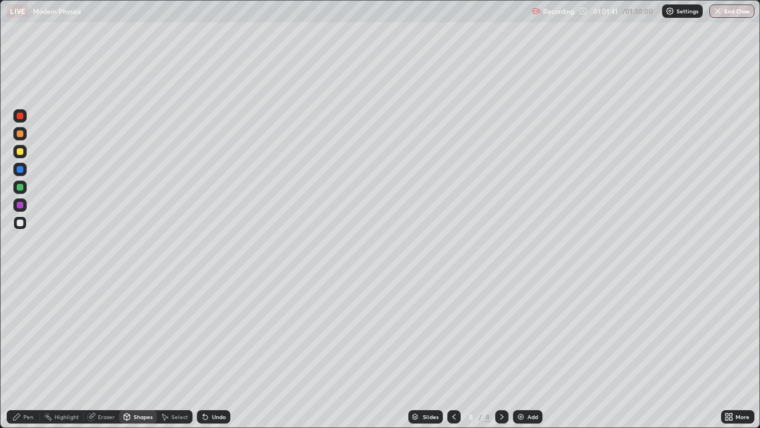
click at [22, 352] on div "Pen" at bounding box center [23, 416] width 33 height 13
click at [213, 352] on div "Undo" at bounding box center [213, 416] width 33 height 13
click at [212, 352] on div "Undo" at bounding box center [219, 417] width 14 height 6
click at [454, 352] on icon at bounding box center [454, 416] width 9 height 9
click at [455, 352] on icon at bounding box center [454, 416] width 9 height 9
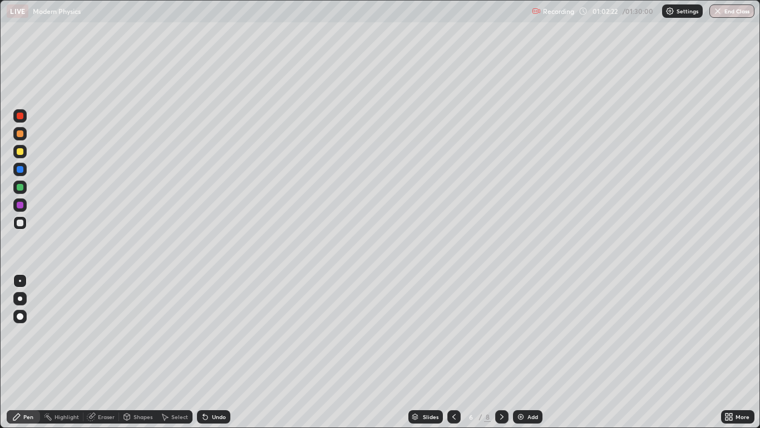
click at [457, 352] on div at bounding box center [454, 416] width 13 height 13
click at [459, 352] on div at bounding box center [454, 416] width 13 height 13
click at [504, 352] on icon at bounding box center [502, 416] width 9 height 9
click at [502, 352] on icon at bounding box center [502, 416] width 9 height 9
click at [504, 352] on div at bounding box center [501, 416] width 13 height 13
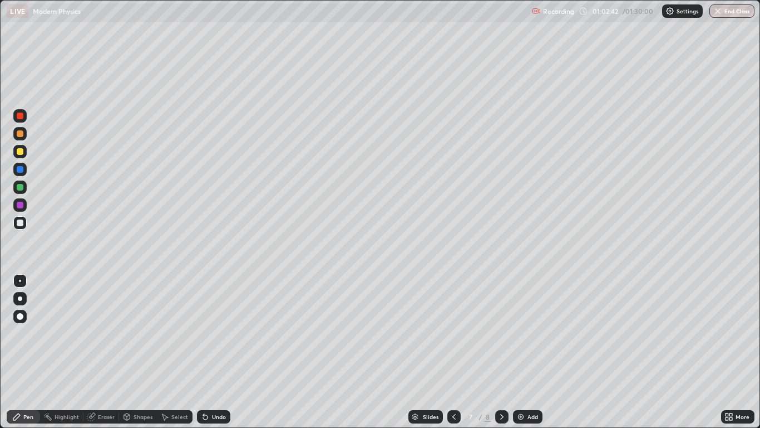
click at [501, 352] on div at bounding box center [501, 416] width 13 height 22
click at [454, 352] on icon at bounding box center [454, 416] width 9 height 9
click at [454, 352] on div at bounding box center [454, 416] width 13 height 13
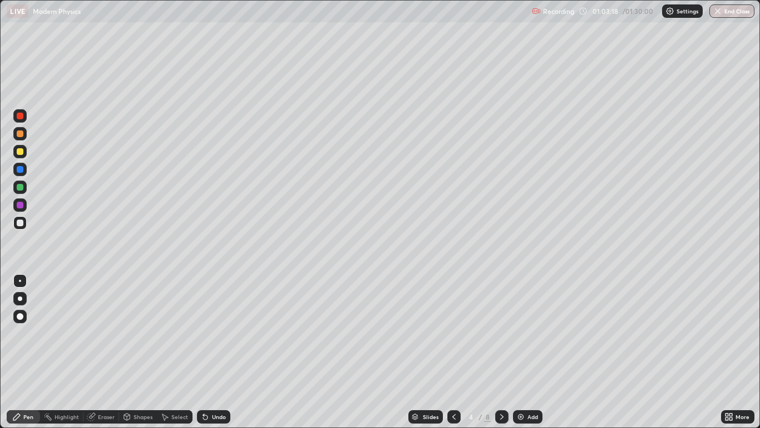
click at [508, 352] on div at bounding box center [501, 416] width 13 height 22
click at [503, 352] on div at bounding box center [501, 416] width 13 height 13
click at [501, 352] on div at bounding box center [501, 416] width 13 height 13
click at [503, 352] on icon at bounding box center [502, 416] width 9 height 9
click at [20, 223] on div at bounding box center [20, 222] width 7 height 7
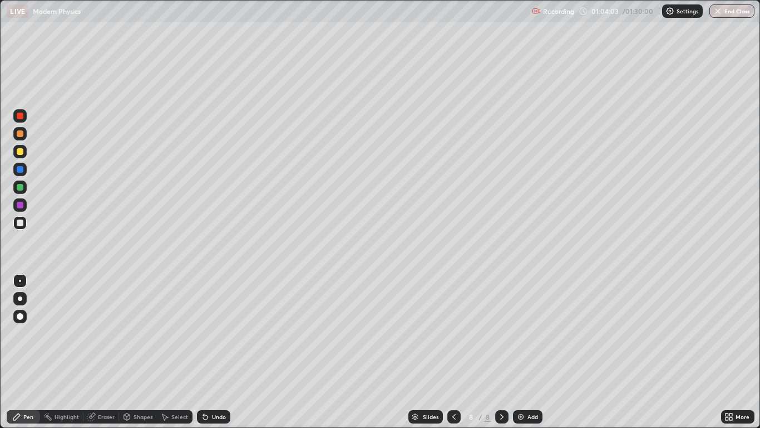
click at [21, 153] on div at bounding box center [20, 151] width 7 height 7
click at [21, 223] on div at bounding box center [20, 222] width 7 height 7
click at [25, 208] on div at bounding box center [19, 204] width 13 height 13
click at [23, 316] on div at bounding box center [20, 316] width 7 height 7
click at [137, 352] on div "Shapes" at bounding box center [143, 417] width 19 height 6
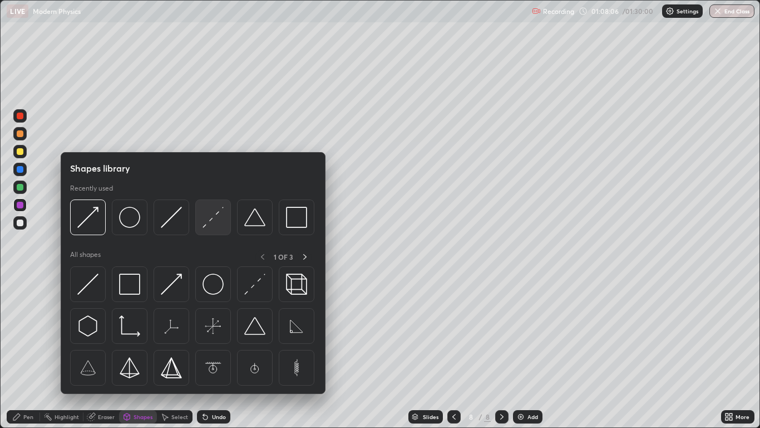
click at [213, 224] on img at bounding box center [213, 217] width 21 height 21
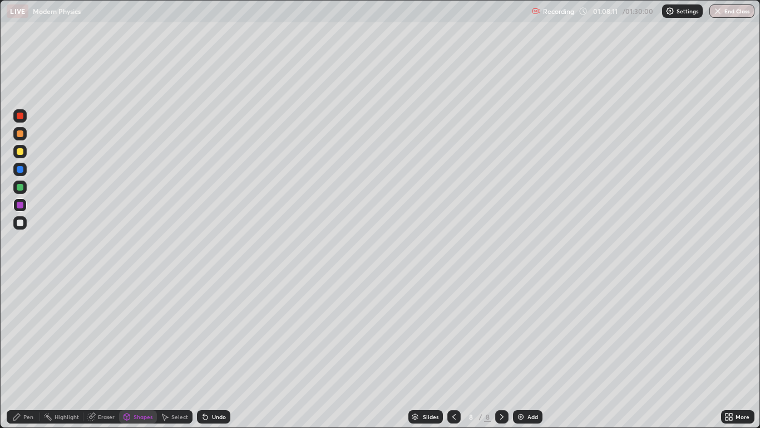
click at [34, 352] on div "Pen" at bounding box center [23, 416] width 33 height 13
click at [20, 281] on div at bounding box center [20, 280] width 2 height 2
click at [23, 228] on div at bounding box center [19, 222] width 13 height 13
click at [104, 352] on div "Eraser" at bounding box center [106, 417] width 17 height 6
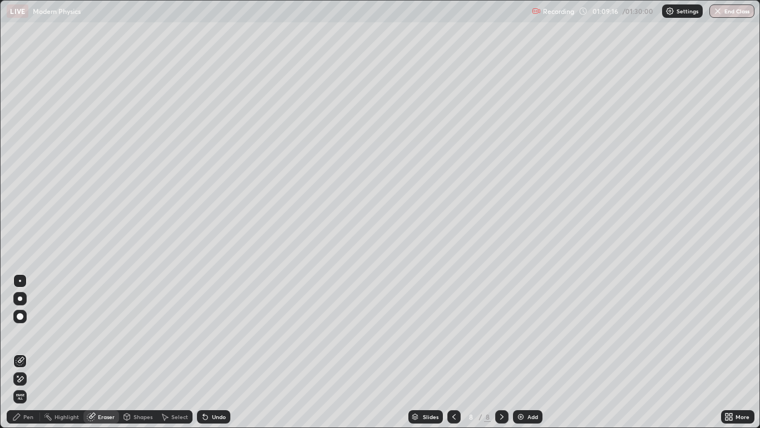
click at [181, 352] on div "Select" at bounding box center [175, 416] width 36 height 13
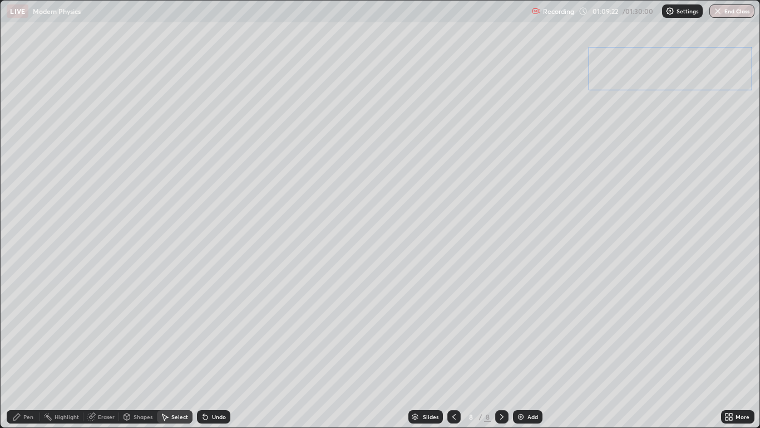
click at [664, 79] on div "0 ° Undo Copy Paste here Duplicate Duplicate to new slide Delete" at bounding box center [380, 214] width 759 height 426
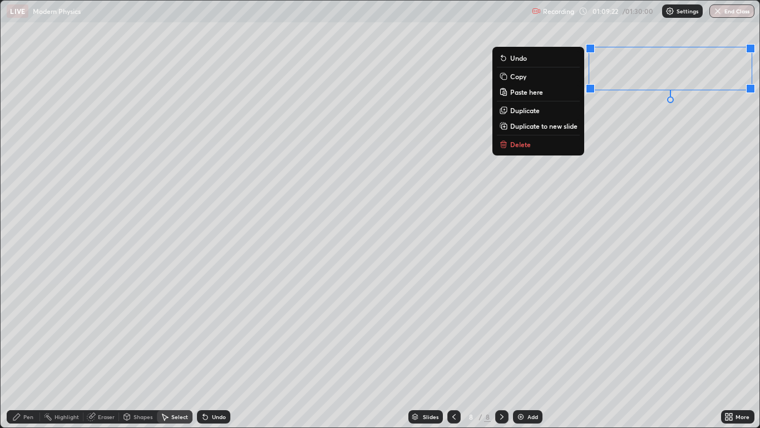
click at [593, 180] on div "0 ° Undo Copy Paste here Duplicate Duplicate to new slide Delete" at bounding box center [380, 214] width 759 height 426
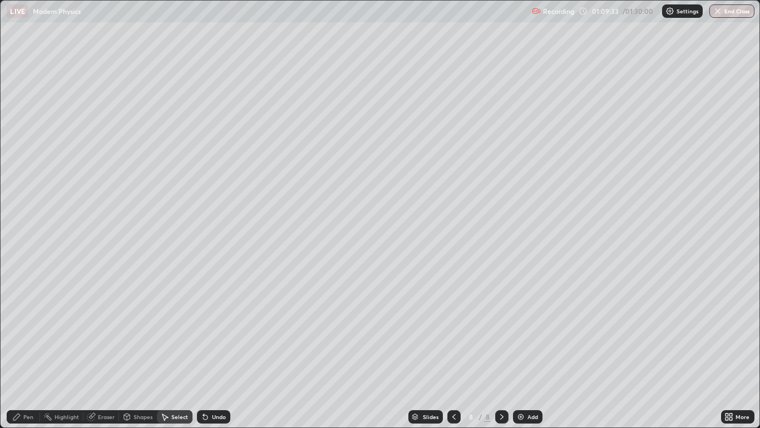
click at [28, 352] on div "Pen" at bounding box center [28, 417] width 10 height 6
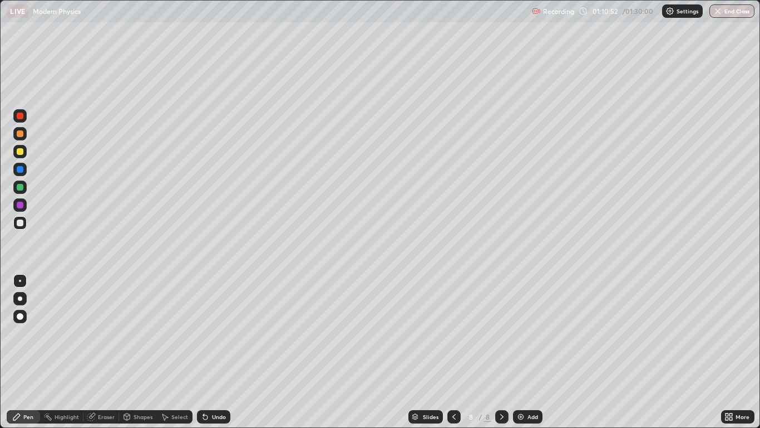
click at [184, 352] on div "Select" at bounding box center [179, 417] width 17 height 6
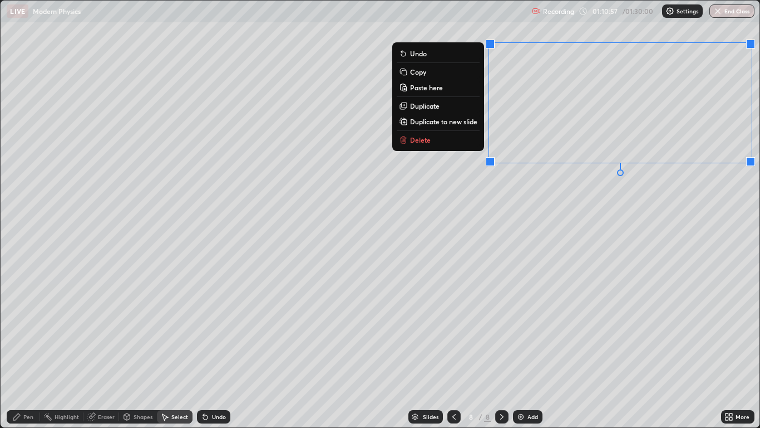
click at [457, 75] on button "Copy" at bounding box center [438, 71] width 83 height 13
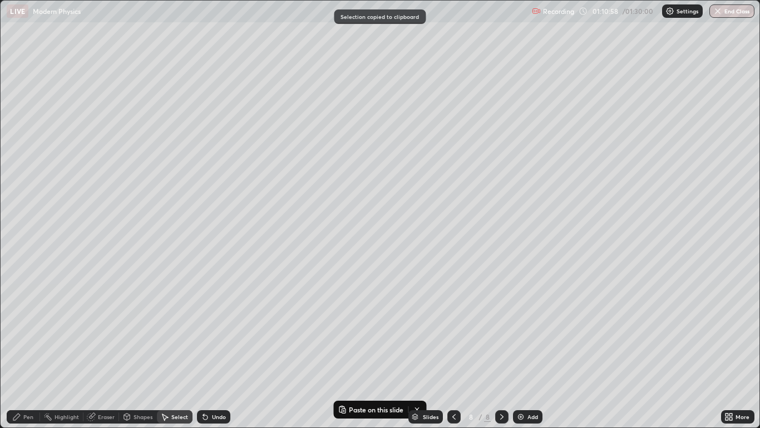
click at [529, 352] on div "Add" at bounding box center [528, 416] width 30 height 13
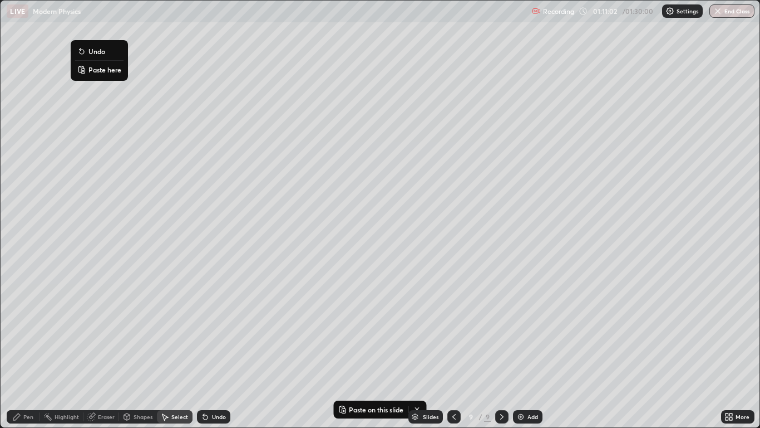
click at [97, 67] on p "Paste here" at bounding box center [105, 69] width 33 height 9
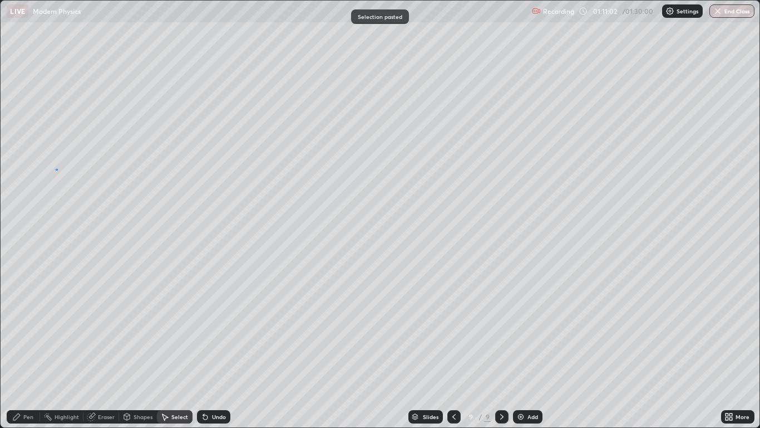
click at [58, 169] on div "0 ° Undo Copy Paste here Duplicate Duplicate to new slide Delete" at bounding box center [380, 214] width 759 height 426
click at [451, 352] on icon at bounding box center [454, 416] width 9 height 9
click at [497, 352] on div at bounding box center [501, 416] width 13 height 13
click at [26, 352] on div "Pen" at bounding box center [28, 417] width 10 height 6
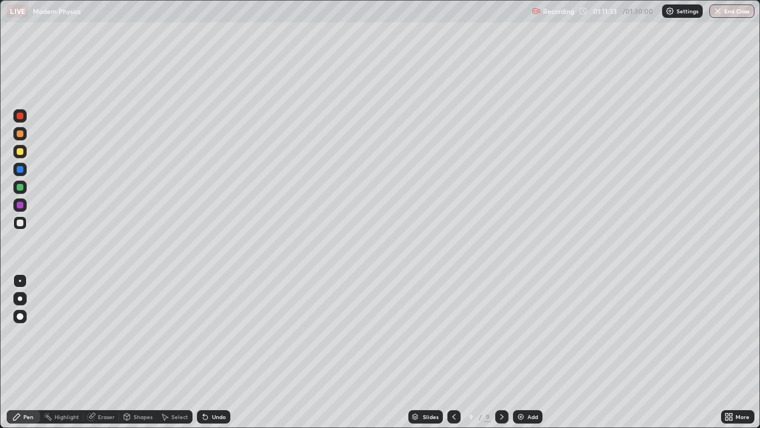
click at [22, 169] on div at bounding box center [20, 169] width 7 height 7
click at [21, 222] on div at bounding box center [20, 222] width 7 height 7
click at [456, 352] on div at bounding box center [454, 416] width 13 height 13
click at [24, 164] on div at bounding box center [19, 169] width 13 height 13
click at [26, 154] on div at bounding box center [19, 151] width 13 height 13
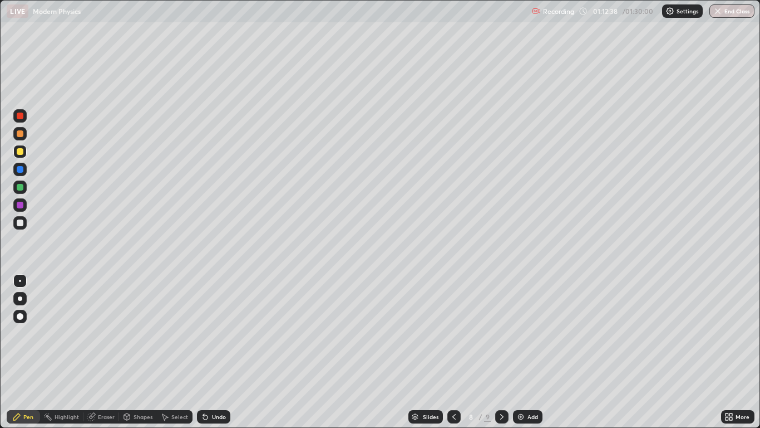
click at [176, 352] on div "Select" at bounding box center [179, 417] width 17 height 6
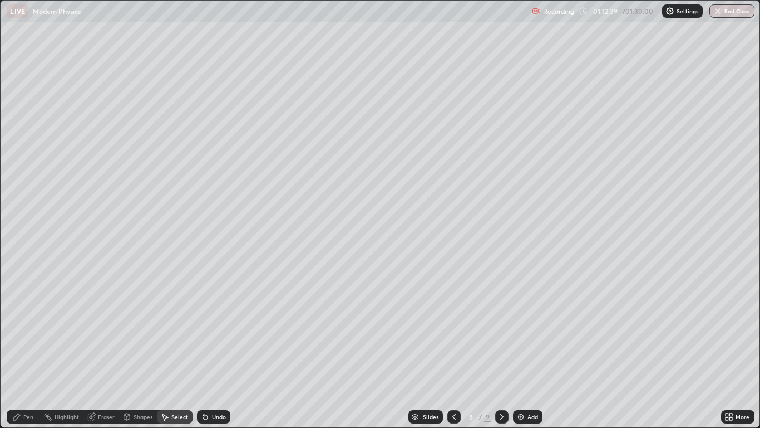
click at [148, 352] on div "Shapes" at bounding box center [143, 417] width 19 height 6
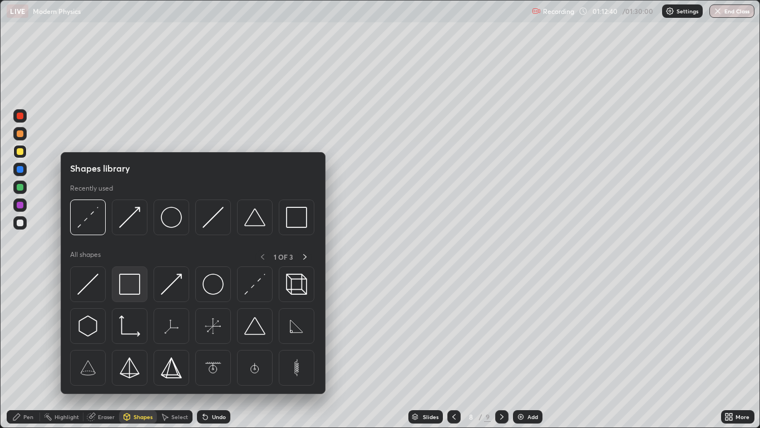
click at [132, 279] on img at bounding box center [129, 283] width 21 height 21
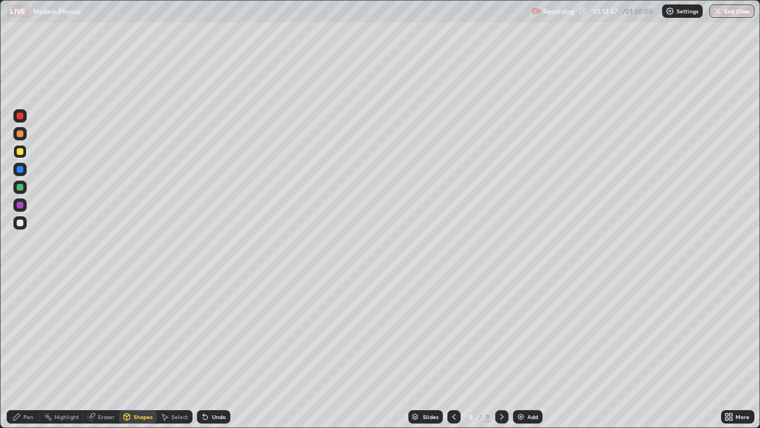
click at [215, 352] on div "Undo" at bounding box center [219, 417] width 14 height 6
click at [31, 352] on div "Pen" at bounding box center [28, 417] width 10 height 6
click at [21, 223] on div at bounding box center [20, 222] width 7 height 7
click at [501, 352] on icon at bounding box center [502, 416] width 9 height 9
click at [454, 352] on icon at bounding box center [454, 416] width 9 height 9
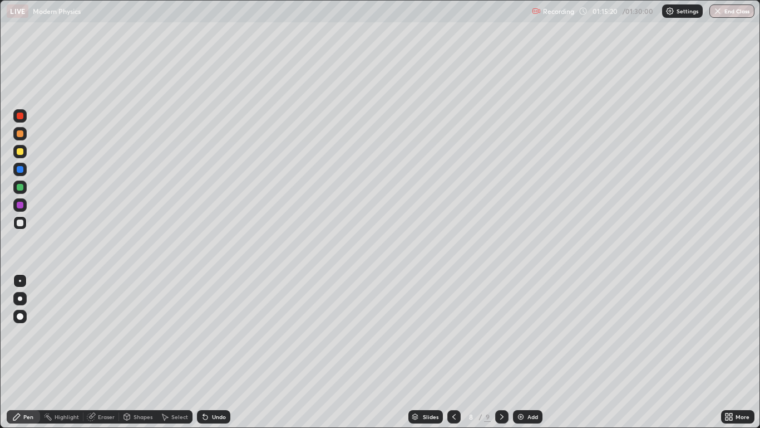
click at [502, 352] on icon at bounding box center [502, 416] width 9 height 9
click at [448, 352] on div at bounding box center [454, 416] width 13 height 13
click at [495, 352] on div at bounding box center [501, 416] width 13 height 13
click at [454, 352] on icon at bounding box center [454, 416] width 9 height 9
click at [501, 352] on icon at bounding box center [502, 416] width 9 height 9
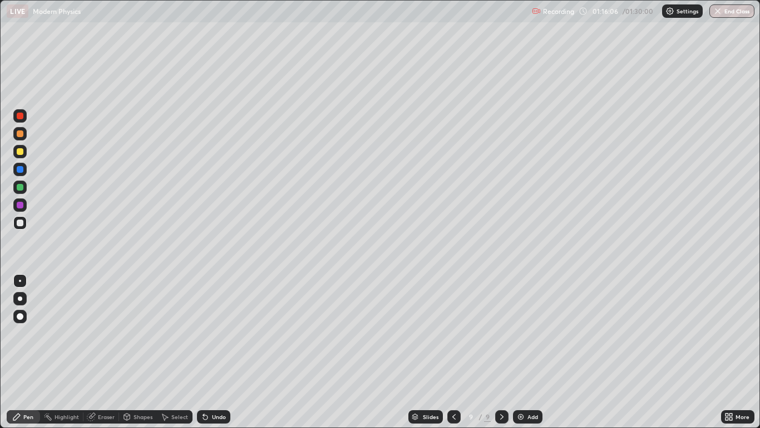
click at [20, 152] on div at bounding box center [20, 151] width 7 height 7
click at [57, 352] on div "Highlight" at bounding box center [61, 416] width 43 height 13
click at [204, 352] on icon at bounding box center [205, 416] width 9 height 9
click at [22, 224] on div at bounding box center [20, 222] width 7 height 7
click at [23, 352] on div "Pen" at bounding box center [23, 416] width 33 height 13
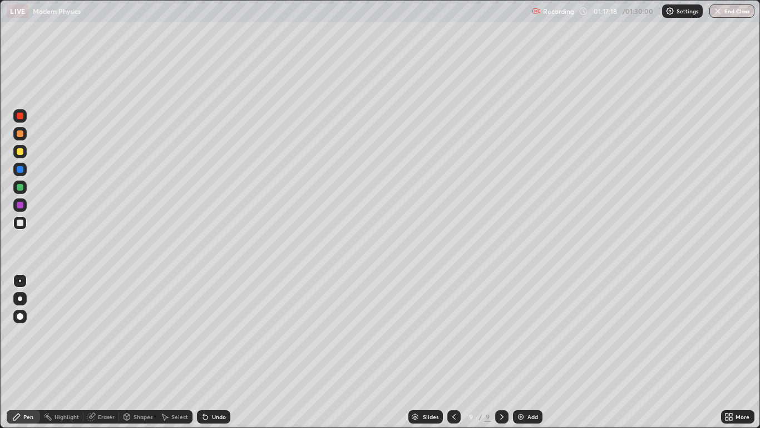
click at [453, 352] on icon at bounding box center [454, 416] width 9 height 9
click at [147, 352] on div "Shapes" at bounding box center [143, 417] width 19 height 6
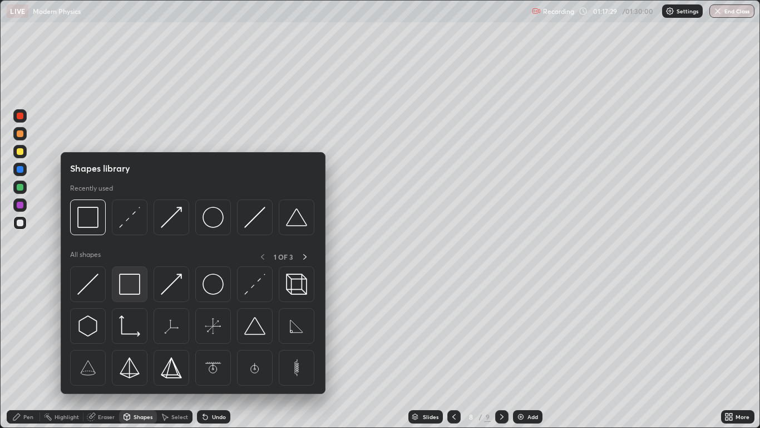
click at [131, 283] on img at bounding box center [129, 283] width 21 height 21
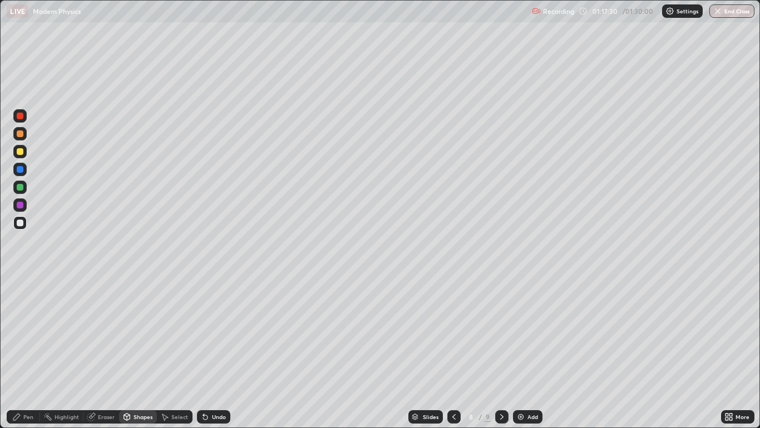
click at [24, 155] on div at bounding box center [19, 151] width 13 height 13
click at [508, 352] on div at bounding box center [501, 416] width 13 height 13
click at [528, 352] on div "Add" at bounding box center [533, 417] width 11 height 6
click at [21, 223] on div at bounding box center [20, 222] width 7 height 7
click at [21, 352] on div "Pen" at bounding box center [23, 416] width 33 height 13
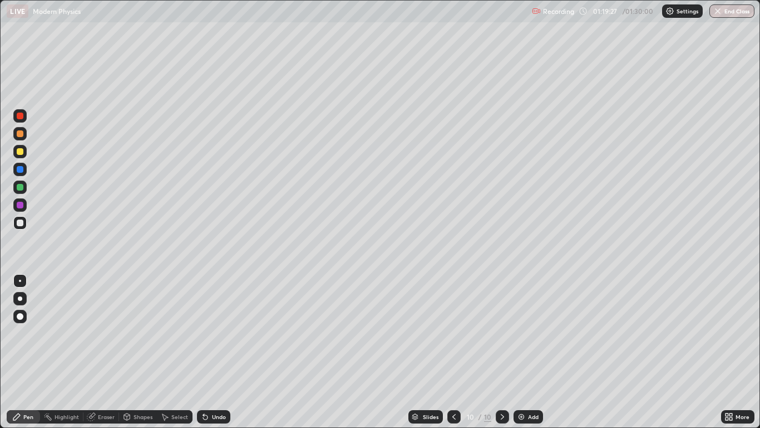
click at [214, 352] on div "Undo" at bounding box center [213, 416] width 33 height 13
click at [19, 156] on div at bounding box center [19, 151] width 13 height 13
click at [18, 315] on div at bounding box center [20, 316] width 7 height 7
click at [136, 352] on div "Shapes" at bounding box center [143, 417] width 19 height 6
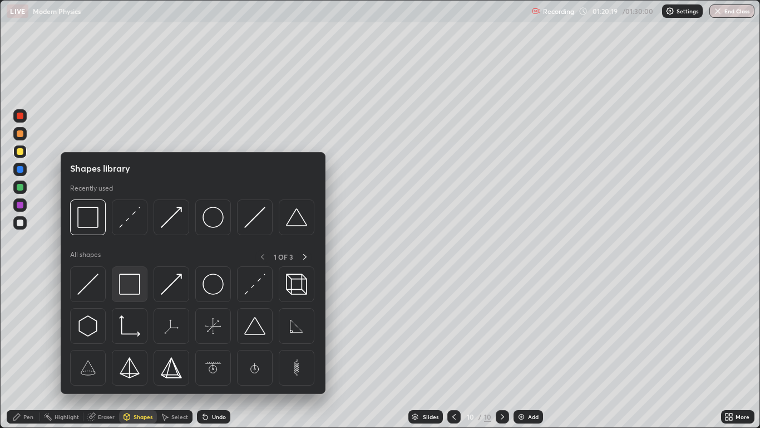
click at [120, 290] on img at bounding box center [129, 283] width 21 height 21
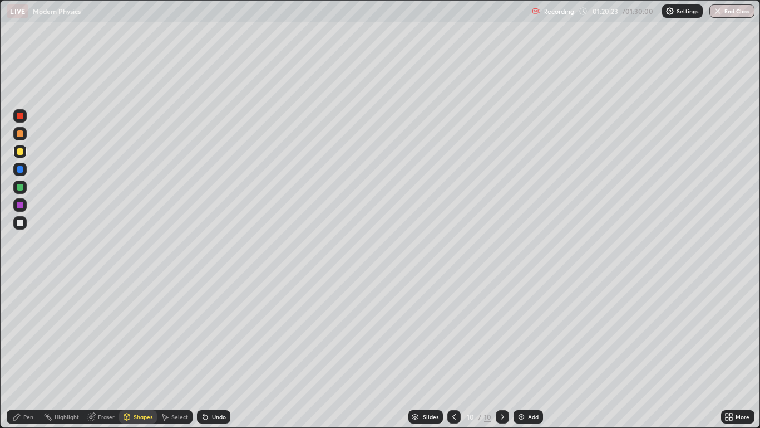
click at [27, 352] on div "Pen" at bounding box center [23, 416] width 33 height 13
click at [20, 281] on div at bounding box center [20, 280] width 2 height 2
click at [528, 352] on div "Add" at bounding box center [533, 417] width 11 height 6
click at [21, 223] on div at bounding box center [20, 222] width 7 height 7
click at [204, 352] on icon at bounding box center [205, 417] width 4 height 4
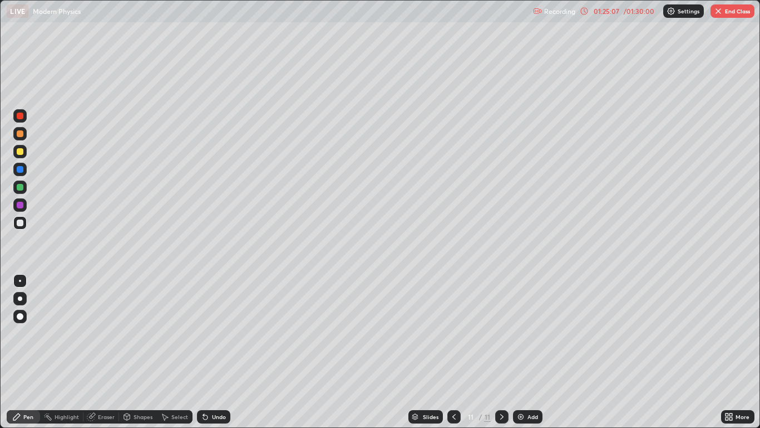
click at [207, 352] on div "Undo" at bounding box center [213, 416] width 33 height 13
click at [21, 154] on div at bounding box center [20, 151] width 7 height 7
click at [140, 352] on div "Shapes" at bounding box center [138, 416] width 38 height 13
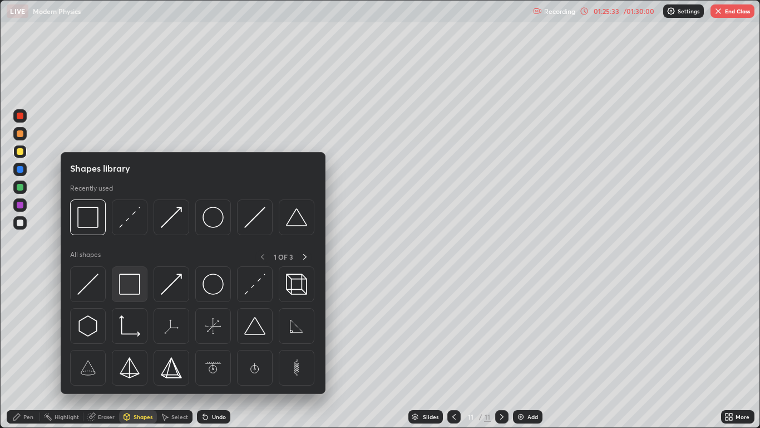
click at [130, 285] on img at bounding box center [129, 283] width 21 height 21
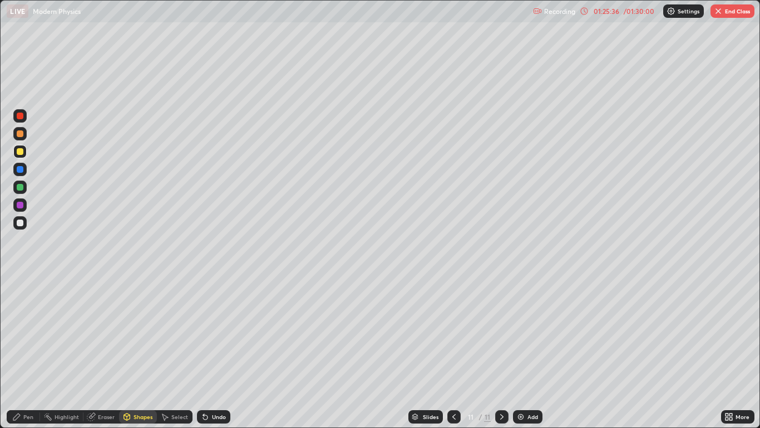
click at [35, 352] on div "Pen" at bounding box center [23, 416] width 33 height 13
click at [25, 221] on div at bounding box center [19, 222] width 13 height 13
click at [454, 352] on icon at bounding box center [454, 416] width 9 height 9
click at [451, 352] on icon at bounding box center [454, 416] width 9 height 9
click at [453, 352] on icon at bounding box center [454, 417] width 3 height 6
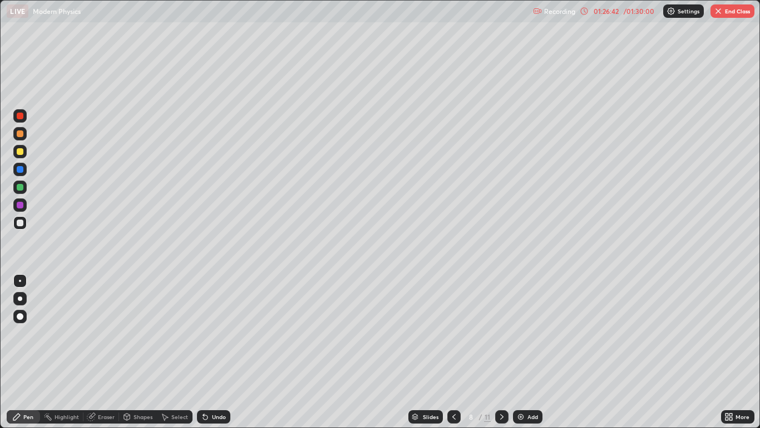
click at [176, 352] on div "Select" at bounding box center [179, 417] width 17 height 6
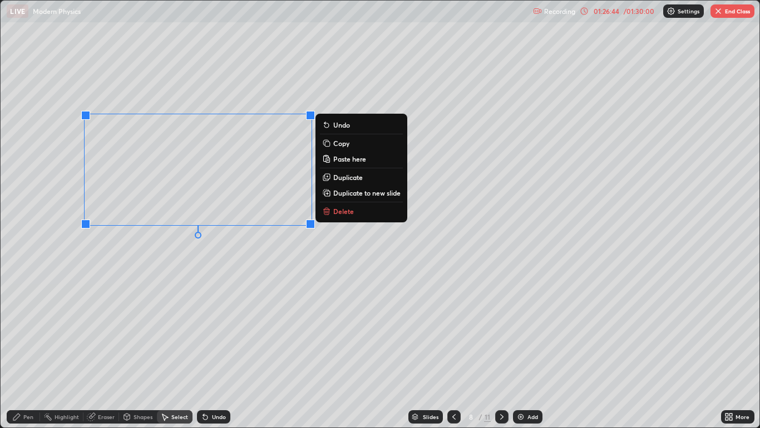
click at [338, 145] on p "Copy" at bounding box center [341, 143] width 16 height 9
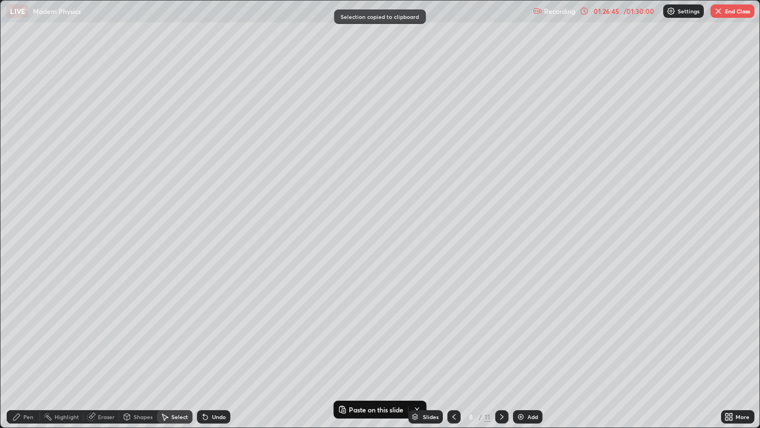
click at [498, 352] on icon at bounding box center [502, 416] width 9 height 9
click at [502, 352] on icon at bounding box center [502, 416] width 9 height 9
click at [498, 352] on icon at bounding box center [502, 416] width 9 height 9
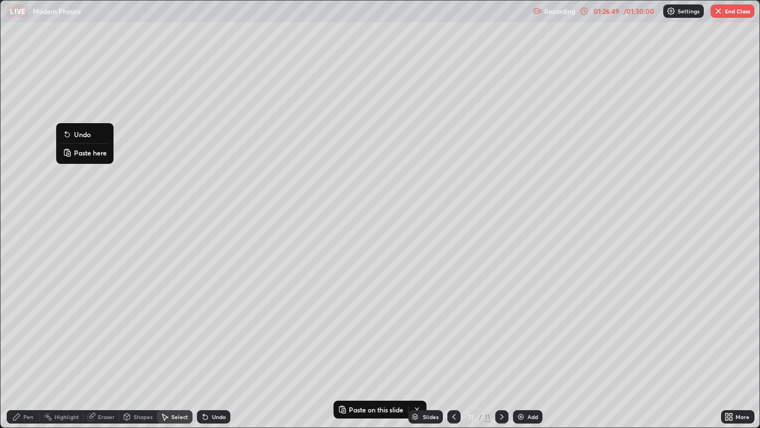
click at [80, 151] on p "Paste here" at bounding box center [90, 152] width 33 height 9
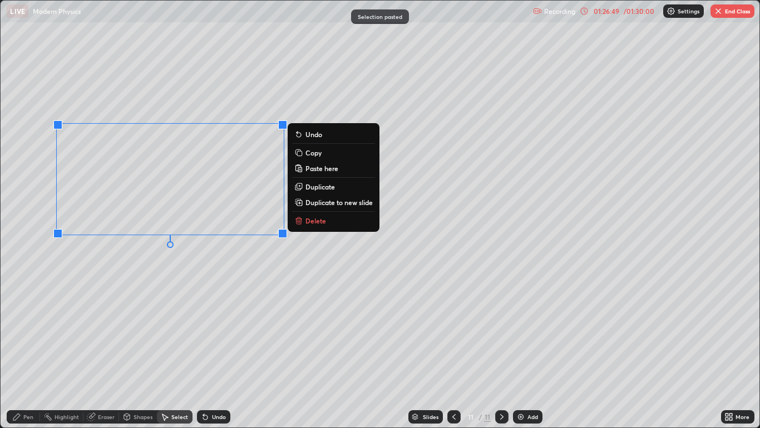
click at [34, 214] on div "0 ° Undo Copy Paste here Duplicate Duplicate to new slide Delete" at bounding box center [380, 214] width 759 height 426
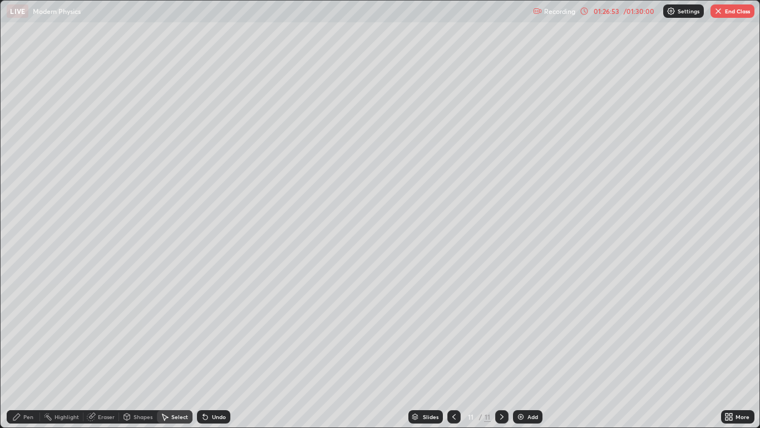
click at [25, 352] on div "Pen" at bounding box center [28, 417] width 10 height 6
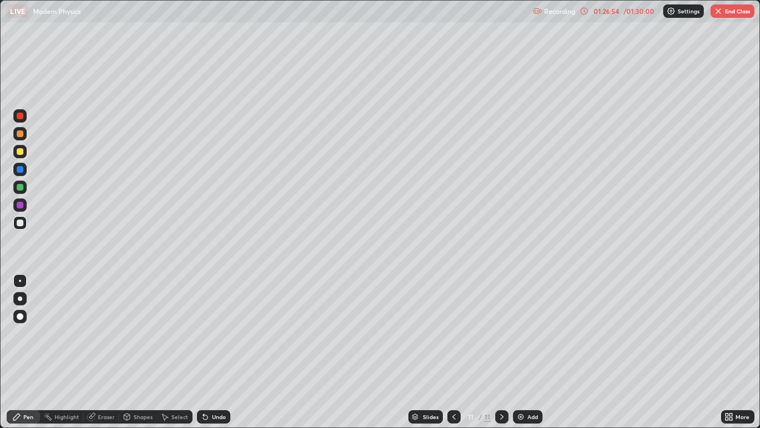
click at [21, 153] on div at bounding box center [20, 151] width 7 height 7
click at [216, 352] on div "Undo" at bounding box center [219, 417] width 14 height 6
click at [211, 352] on div "Undo" at bounding box center [213, 416] width 33 height 13
click at [19, 222] on div at bounding box center [20, 222] width 7 height 7
click at [207, 352] on icon at bounding box center [205, 416] width 9 height 9
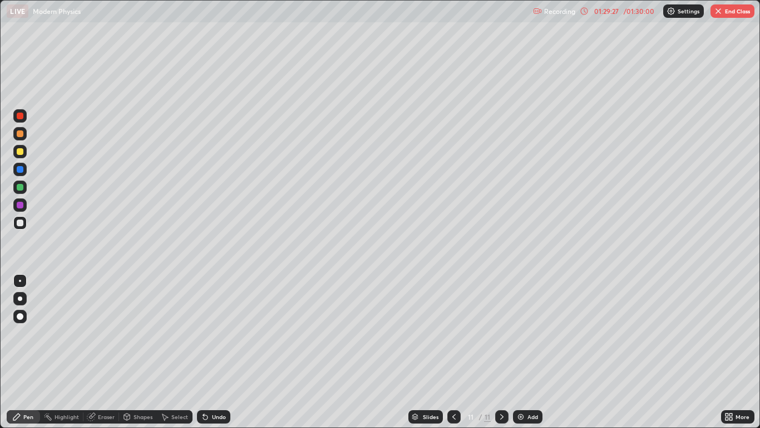
click at [169, 352] on icon at bounding box center [164, 416] width 9 height 9
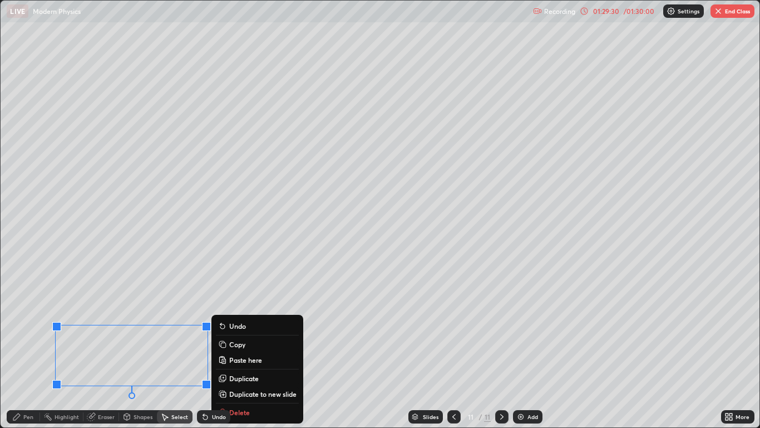
click at [234, 346] on p "Copy" at bounding box center [237, 344] width 16 height 9
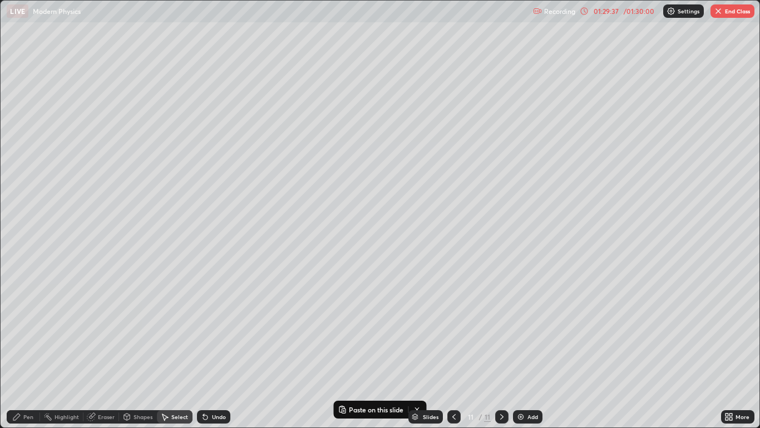
click at [519, 352] on img at bounding box center [521, 416] width 9 height 9
click at [147, 76] on button "Paste here" at bounding box center [160, 79] width 48 height 13
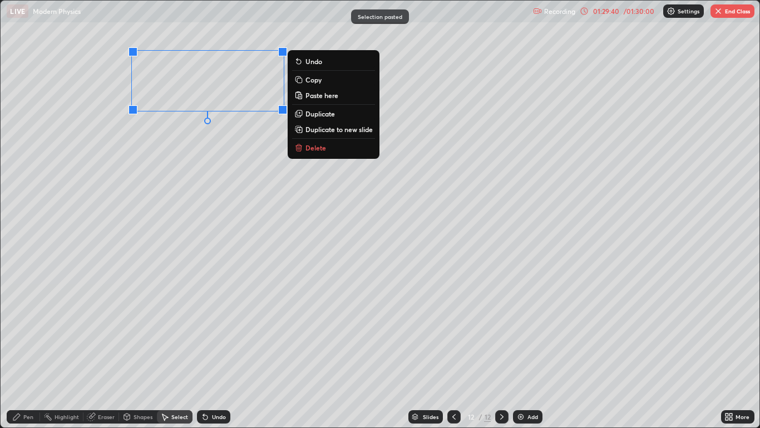
click at [96, 150] on div "0 ° Undo Copy Paste here Duplicate Duplicate to new slide Delete" at bounding box center [380, 214] width 759 height 426
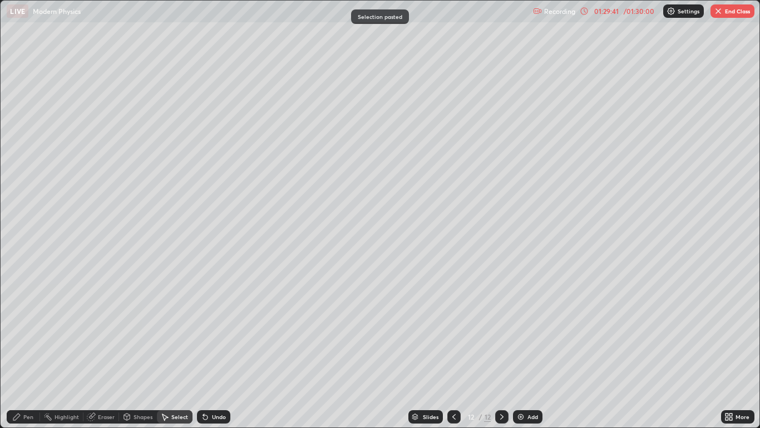
click at [32, 352] on div "Pen" at bounding box center [28, 417] width 10 height 6
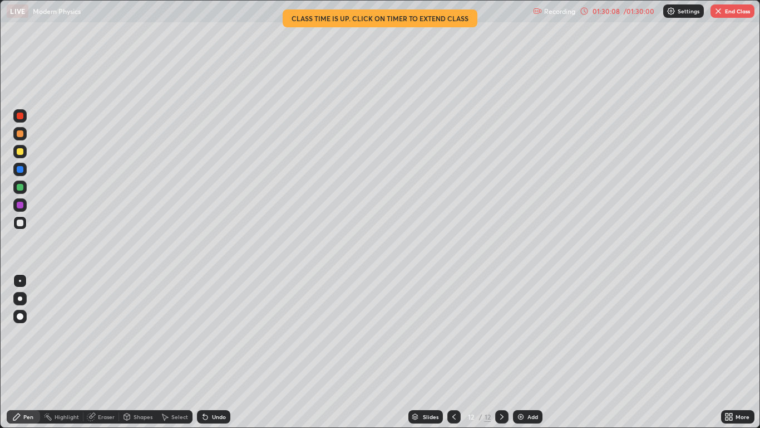
click at [215, 352] on div "Undo" at bounding box center [219, 417] width 14 height 6
click at [213, 352] on div "Undo" at bounding box center [213, 416] width 33 height 13
click at [217, 352] on div "Undo" at bounding box center [219, 417] width 14 height 6
click at [212, 352] on div "Undo" at bounding box center [213, 416] width 33 height 13
click at [210, 352] on div "Undo" at bounding box center [213, 416] width 33 height 13
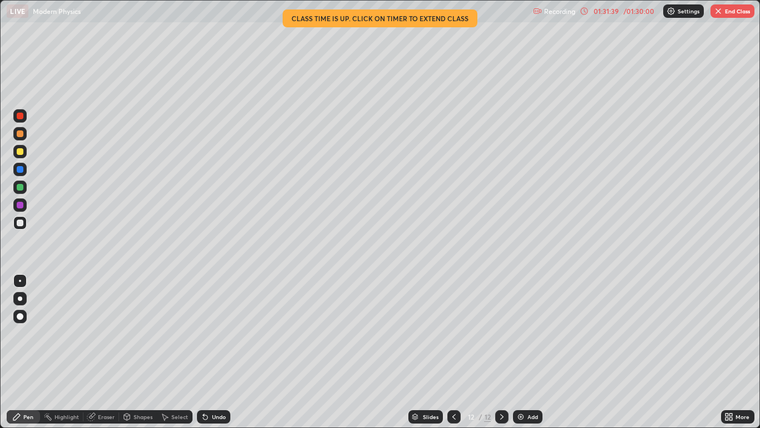
click at [210, 352] on div "Undo" at bounding box center [213, 416] width 33 height 13
click at [206, 352] on div "Undo" at bounding box center [213, 416] width 33 height 13
click at [207, 352] on div "Undo" at bounding box center [213, 416] width 33 height 13
click at [209, 352] on div "Undo" at bounding box center [213, 416] width 33 height 13
click at [20, 153] on div at bounding box center [20, 151] width 7 height 7
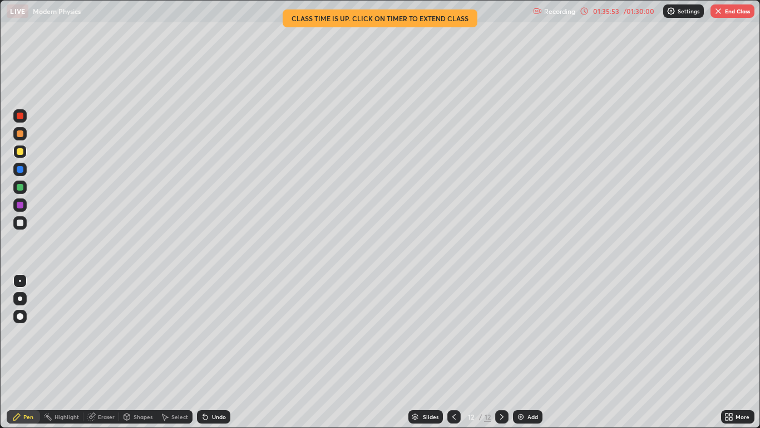
click at [738, 16] on button "End Class" at bounding box center [733, 10] width 44 height 13
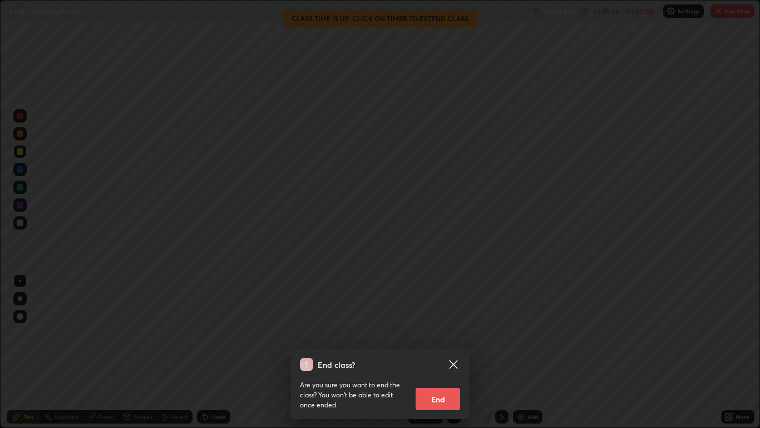
click at [439, 352] on button "End" at bounding box center [438, 398] width 45 height 22
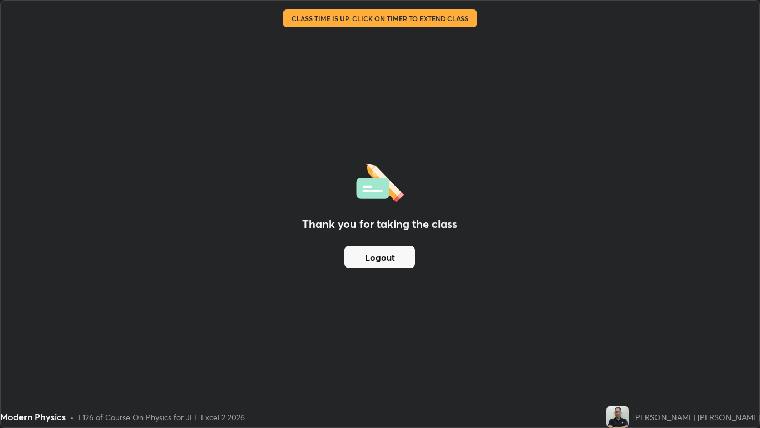
click at [375, 255] on button "Logout" at bounding box center [380, 257] width 71 height 22
